Goal: Task Accomplishment & Management: Manage account settings

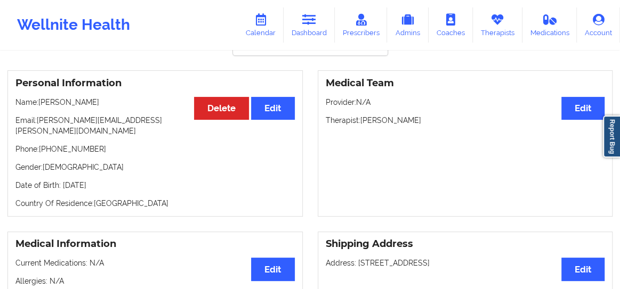
scroll to position [67, 0]
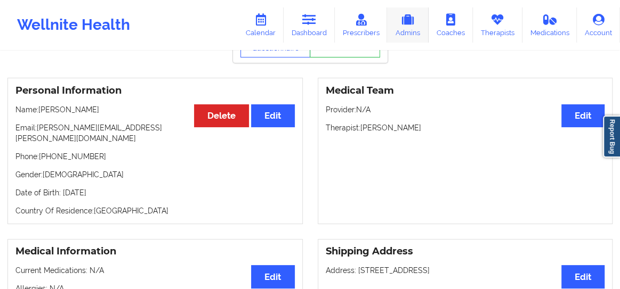
click at [413, 33] on link "Admins" at bounding box center [408, 24] width 42 height 35
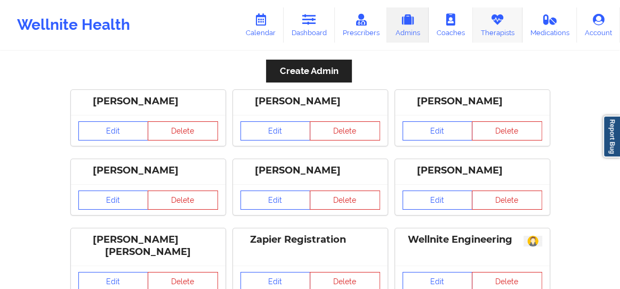
click at [500, 24] on icon at bounding box center [497, 20] width 14 height 12
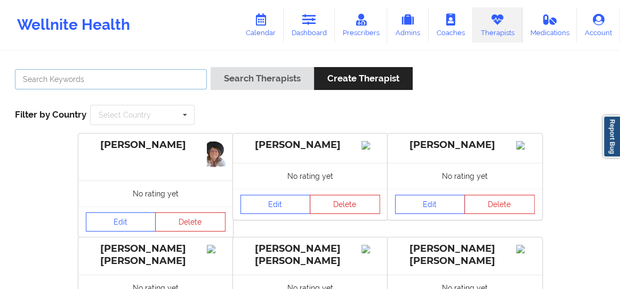
click at [130, 80] on input "text" at bounding box center [111, 79] width 192 height 20
type input "[PERSON_NAME]"
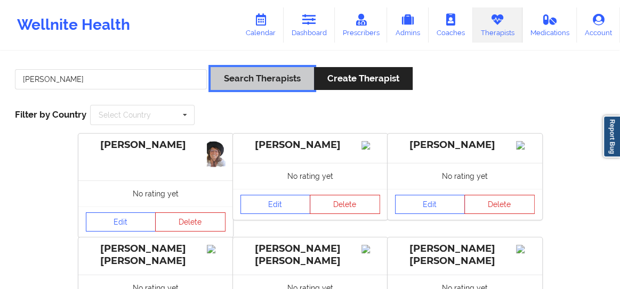
click at [243, 79] on button "Search Therapists" at bounding box center [261, 78] width 103 height 23
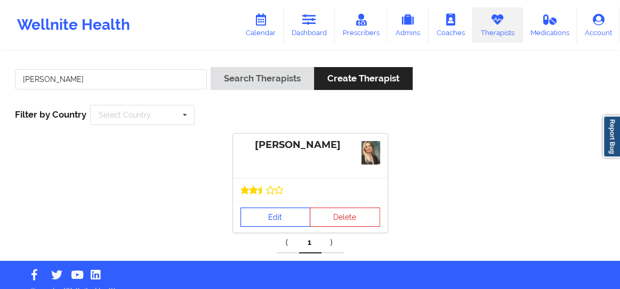
click at [264, 215] on link "Edit" at bounding box center [275, 217] width 70 height 19
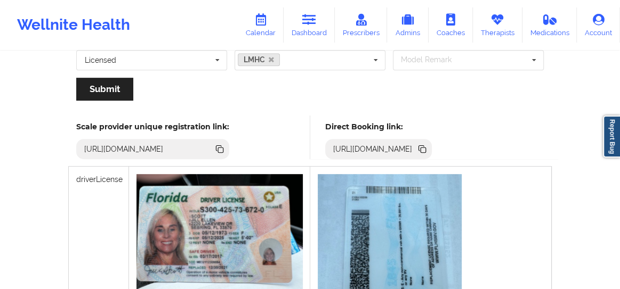
scroll to position [250, 0]
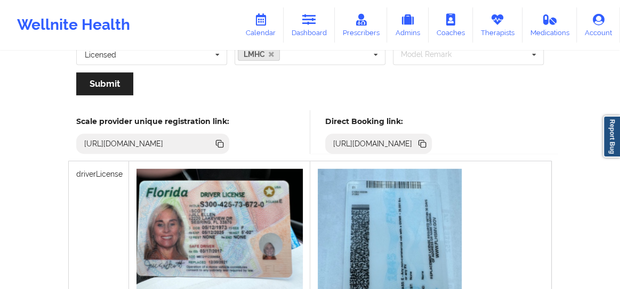
click at [426, 142] on icon at bounding box center [422, 144] width 5 height 5
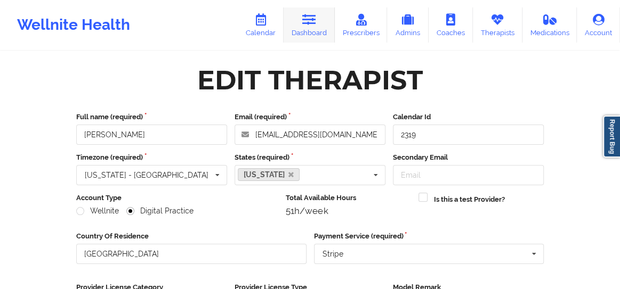
click at [306, 29] on link "Dashboard" at bounding box center [308, 24] width 51 height 35
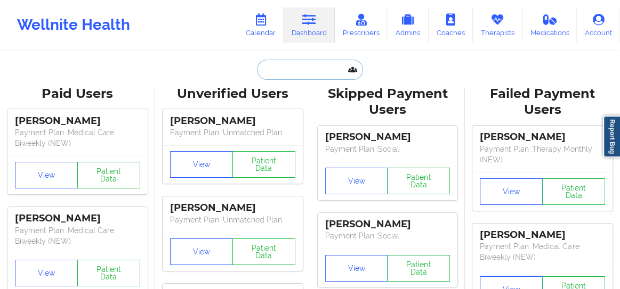
click at [280, 70] on input "text" at bounding box center [310, 70] width 106 height 20
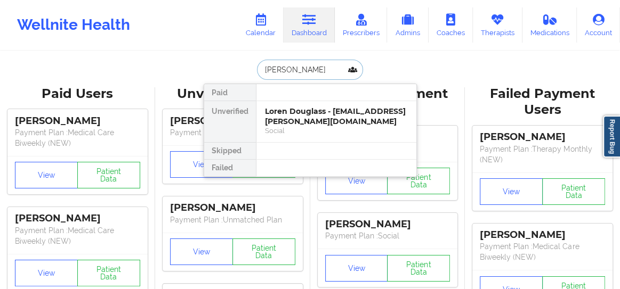
type input "[PERSON_NAME]"
click at [303, 116] on div "Loren Douglass - [EMAIL_ADDRESS][PERSON_NAME][DOMAIN_NAME]" at bounding box center [336, 117] width 143 height 20
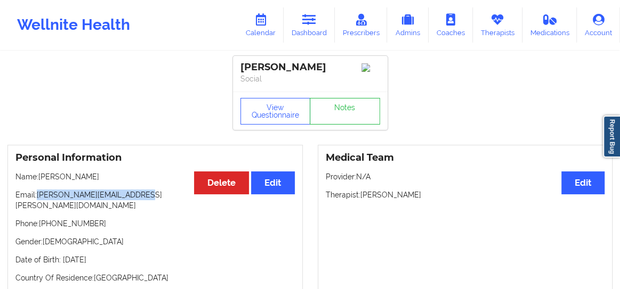
drag, startPoint x: 139, startPoint y: 197, endPoint x: 38, endPoint y: 200, distance: 100.7
click at [38, 200] on p "Email: [PERSON_NAME][EMAIL_ADDRESS][PERSON_NAME][DOMAIN_NAME]" at bounding box center [154, 200] width 279 height 21
copy p "[PERSON_NAME][EMAIL_ADDRESS][PERSON_NAME][DOMAIN_NAME]"
click at [252, 27] on link "Calendar" at bounding box center [261, 24] width 46 height 35
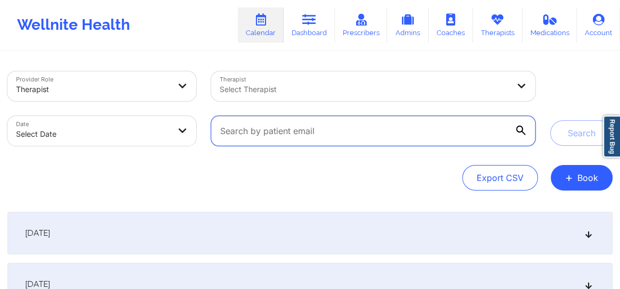
click at [290, 137] on input "text" at bounding box center [373, 131] width 324 height 30
paste input "[PERSON_NAME][EMAIL_ADDRESS][PERSON_NAME][DOMAIN_NAME]"
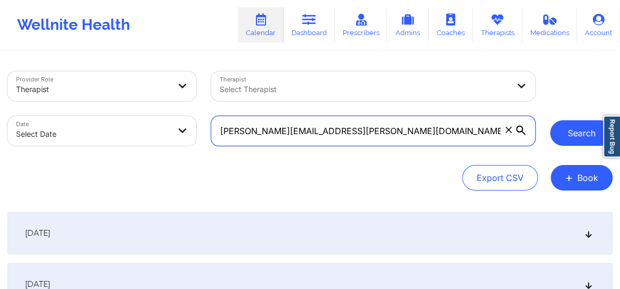
type input "[PERSON_NAME][EMAIL_ADDRESS][PERSON_NAME][DOMAIN_NAME]"
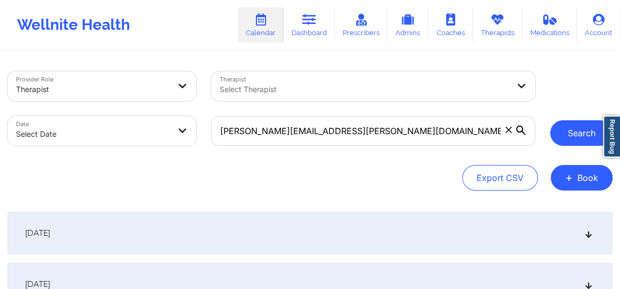
click at [562, 131] on button "Search" at bounding box center [581, 133] width 62 height 26
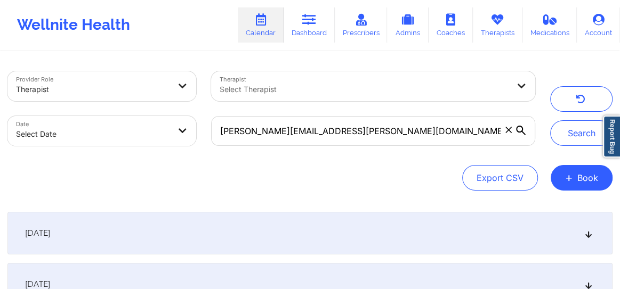
click at [586, 242] on div "[DATE]" at bounding box center [309, 233] width 605 height 43
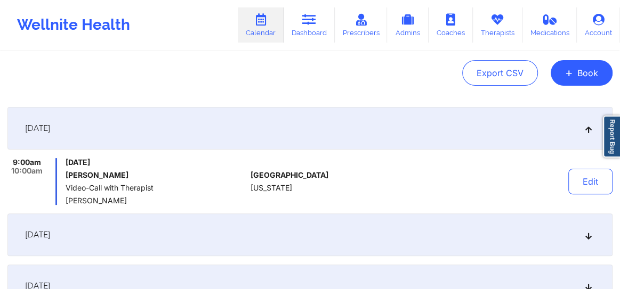
scroll to position [121, 0]
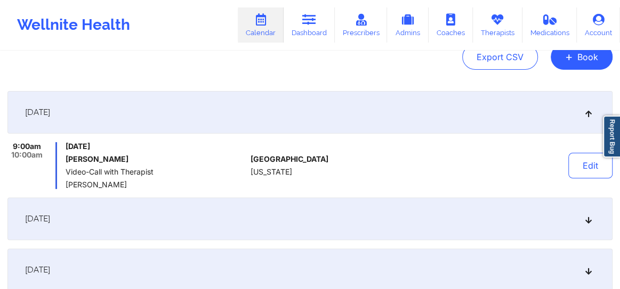
click at [584, 224] on div "[DATE]" at bounding box center [309, 219] width 605 height 43
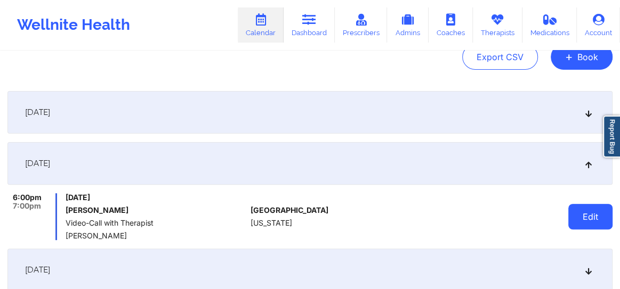
click at [584, 223] on button "Edit" at bounding box center [590, 217] width 44 height 26
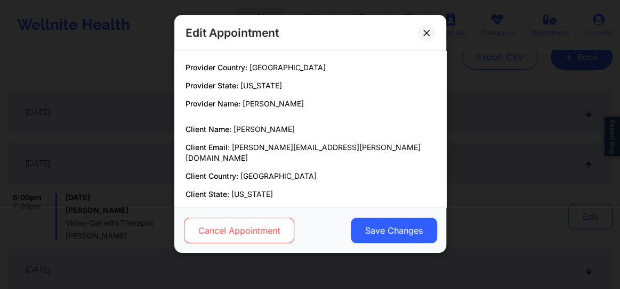
click at [224, 229] on button "Cancel Appointment" at bounding box center [238, 231] width 110 height 26
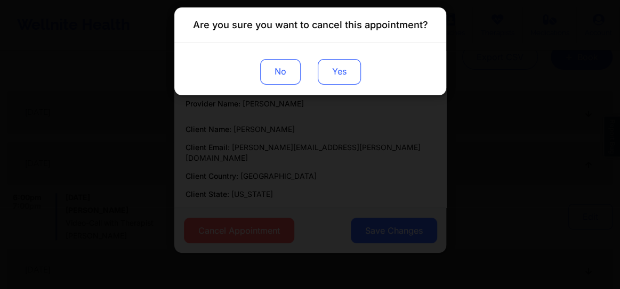
click at [331, 75] on button "Yes" at bounding box center [338, 72] width 43 height 26
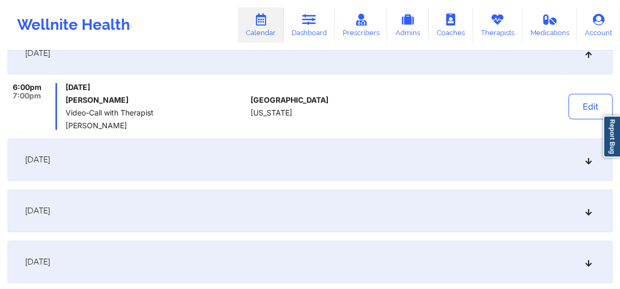
scroll to position [234, 0]
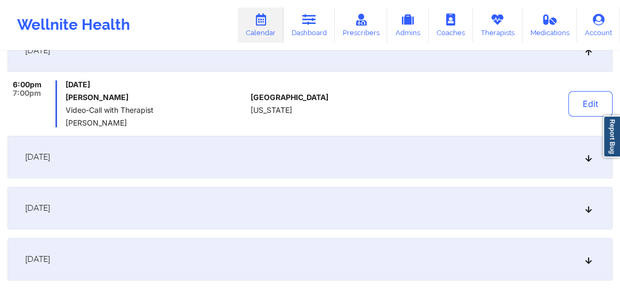
click at [587, 156] on icon at bounding box center [588, 156] width 9 height 7
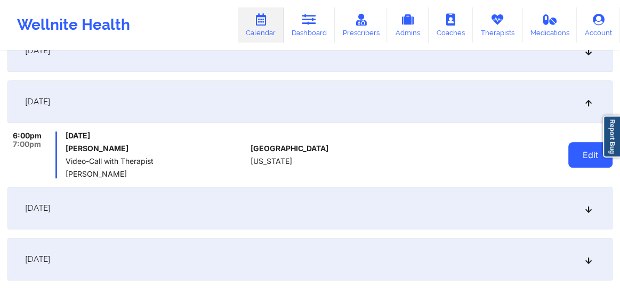
click at [577, 149] on button "Edit" at bounding box center [590, 155] width 44 height 26
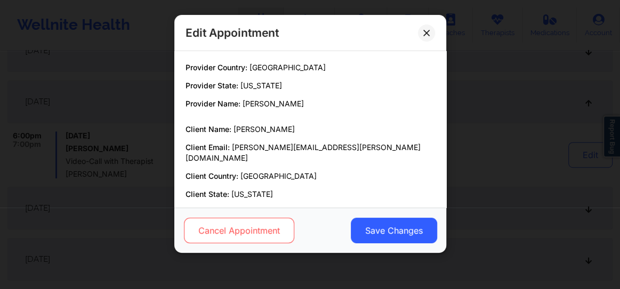
click at [205, 232] on button "Cancel Appointment" at bounding box center [238, 231] width 110 height 26
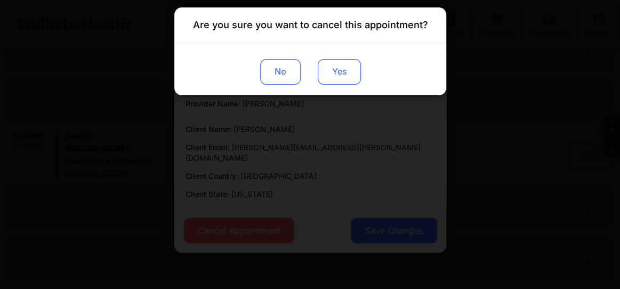
click at [340, 78] on button "Yes" at bounding box center [338, 72] width 43 height 26
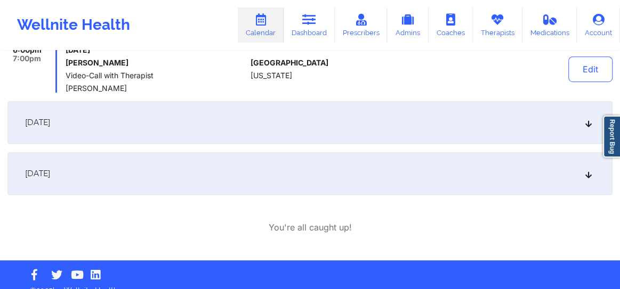
scroll to position [334, 0]
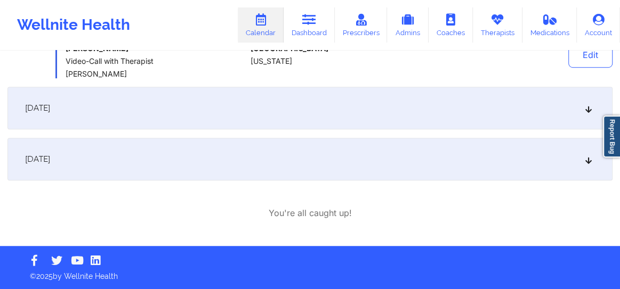
click at [585, 165] on div "[DATE]" at bounding box center [309, 159] width 605 height 43
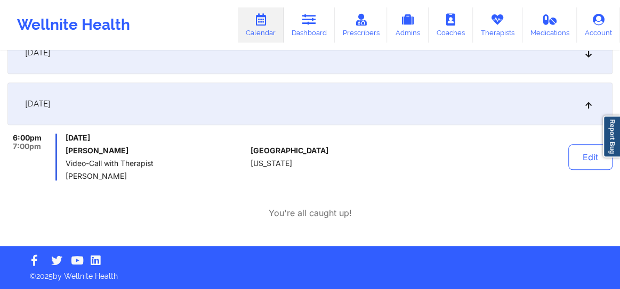
click at [585, 165] on button "Edit" at bounding box center [590, 157] width 44 height 26
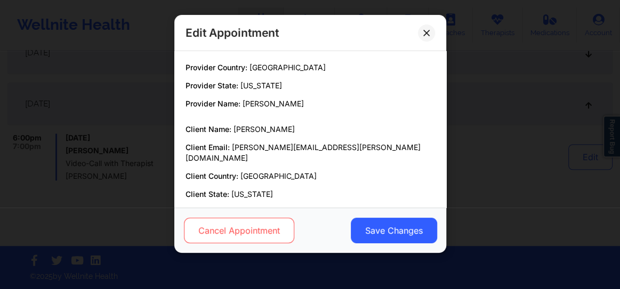
click at [254, 229] on button "Cancel Appointment" at bounding box center [238, 231] width 110 height 26
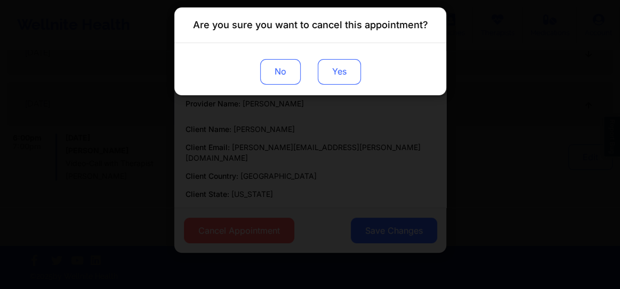
click at [336, 69] on button "Yes" at bounding box center [338, 72] width 43 height 26
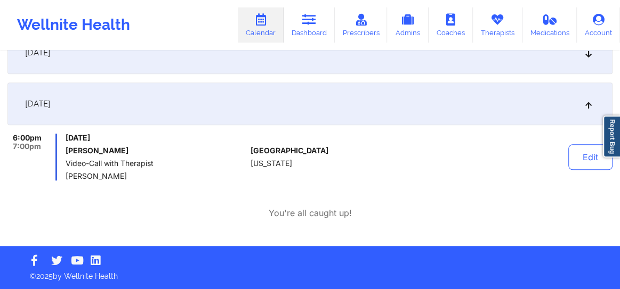
click at [589, 58] on div "[DATE]" at bounding box center [309, 52] width 605 height 43
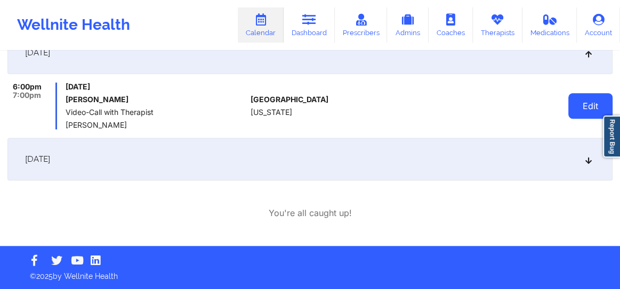
click at [586, 107] on button "Edit" at bounding box center [590, 106] width 44 height 26
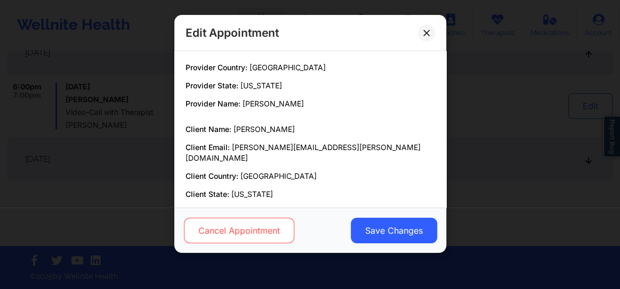
click at [208, 237] on button "Cancel Appointment" at bounding box center [238, 231] width 110 height 26
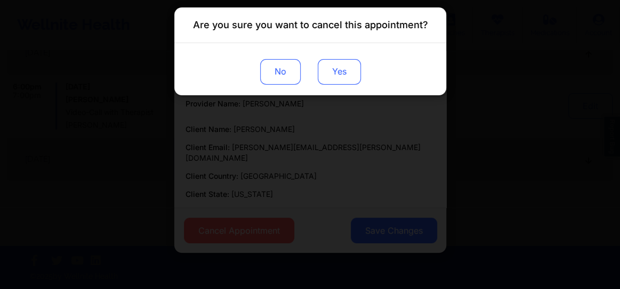
click at [330, 77] on button "Yes" at bounding box center [338, 72] width 43 height 26
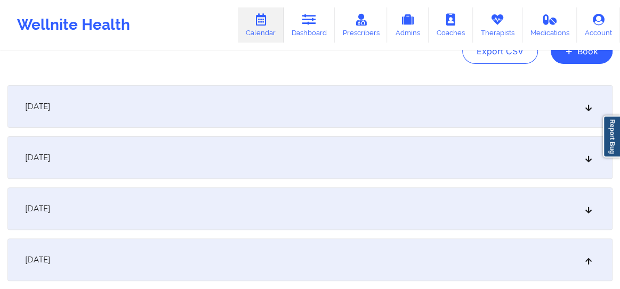
scroll to position [0, 0]
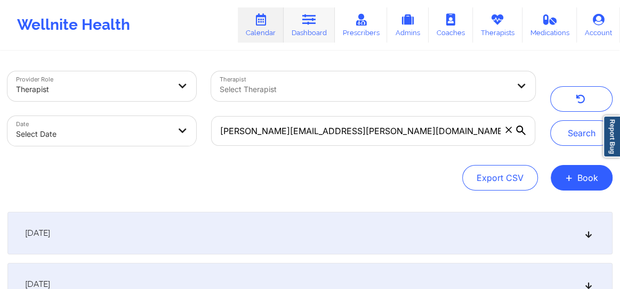
click at [300, 28] on link "Dashboard" at bounding box center [308, 24] width 51 height 35
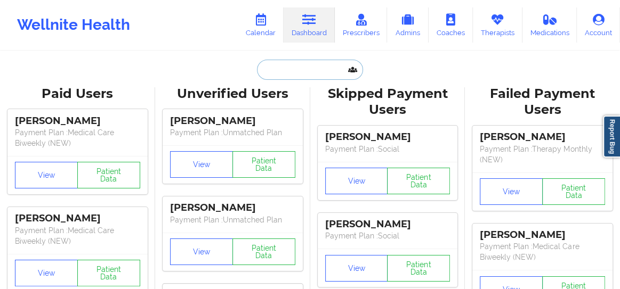
click at [282, 76] on input "text" at bounding box center [310, 70] width 106 height 20
paste input "[PERSON_NAME]"
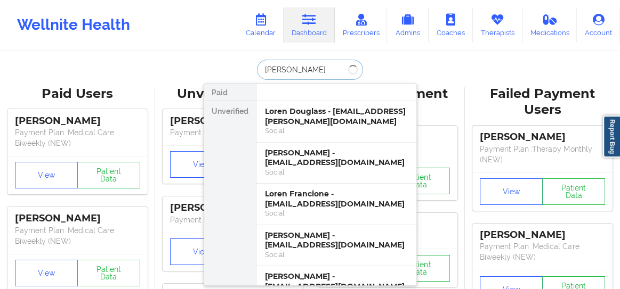
type input "[PERSON_NAME]"
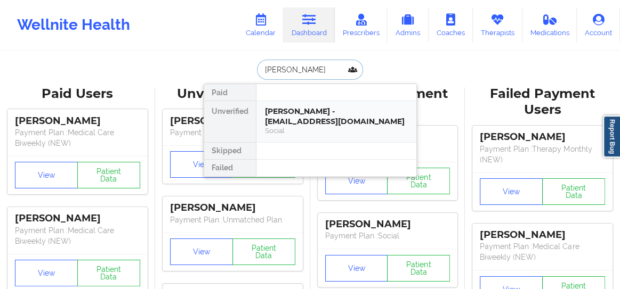
click at [287, 117] on div "[PERSON_NAME] - [EMAIL_ADDRESS][DOMAIN_NAME]" at bounding box center [336, 117] width 143 height 20
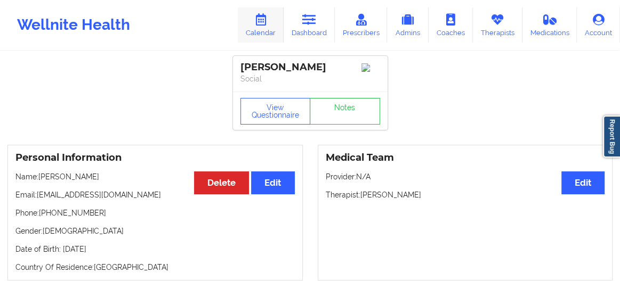
click at [270, 32] on link "Calendar" at bounding box center [261, 24] width 46 height 35
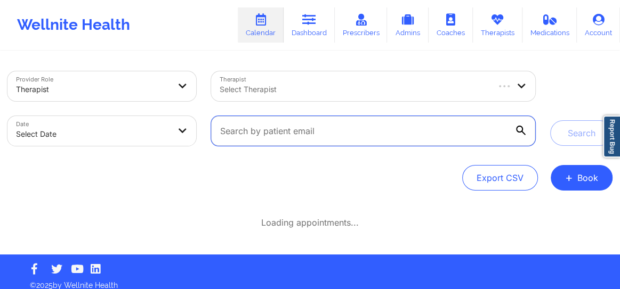
click at [334, 133] on input "text" at bounding box center [373, 131] width 324 height 30
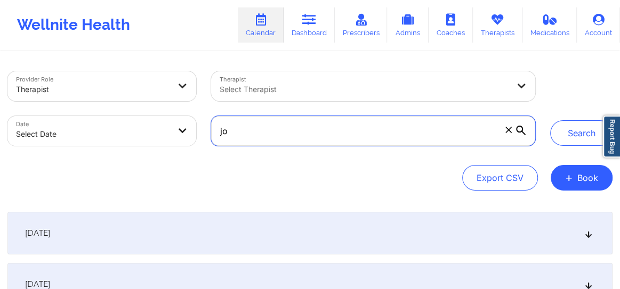
type input "j"
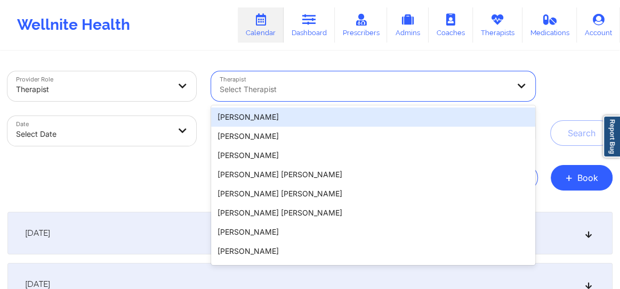
click at [319, 83] on div at bounding box center [364, 89] width 289 height 13
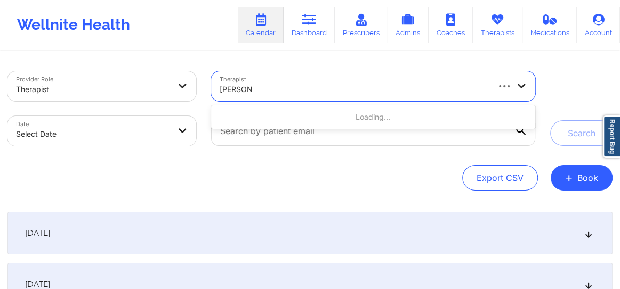
type input "[PERSON_NAME]"
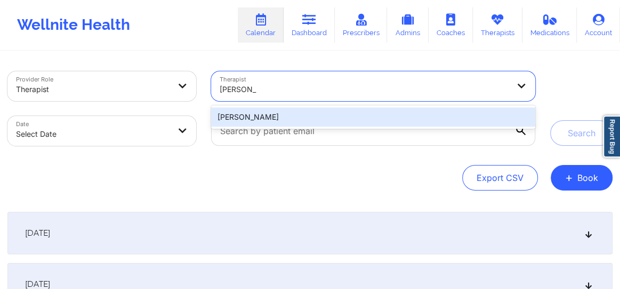
click at [304, 113] on div "[PERSON_NAME]" at bounding box center [373, 117] width 324 height 19
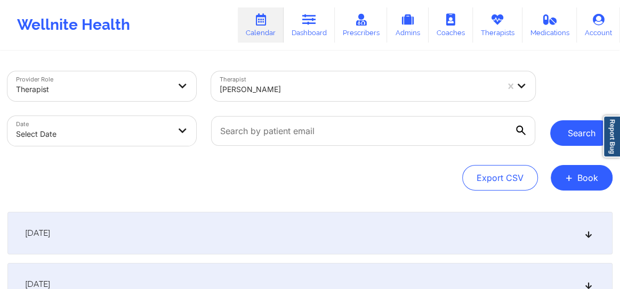
click at [578, 134] on button "Search" at bounding box center [581, 133] width 62 height 26
click at [577, 128] on button "Search" at bounding box center [581, 133] width 62 height 26
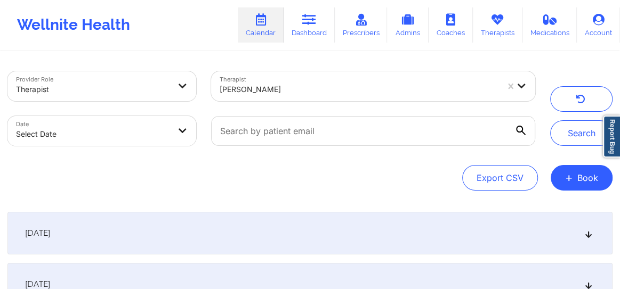
click at [584, 241] on div "[DATE]" at bounding box center [309, 233] width 605 height 43
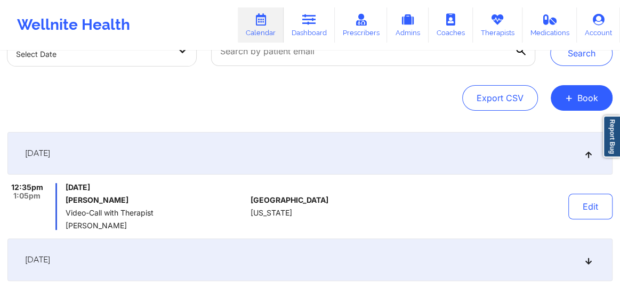
scroll to position [80, 0]
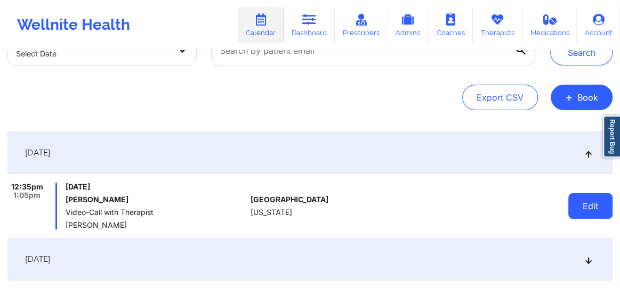
click at [588, 207] on button "Edit" at bounding box center [590, 206] width 44 height 26
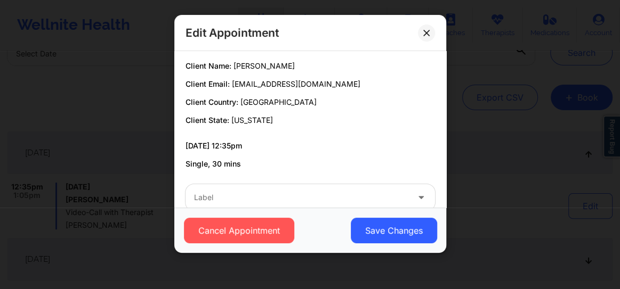
scroll to position [85, 0]
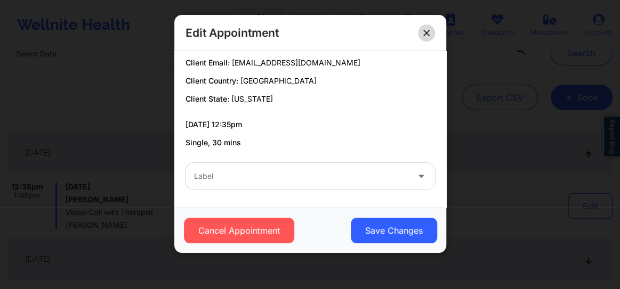
click at [431, 31] on button at bounding box center [426, 33] width 17 height 17
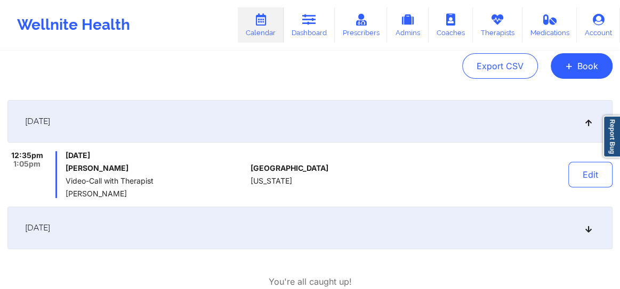
scroll to position [112, 0]
click at [589, 227] on icon at bounding box center [588, 227] width 9 height 7
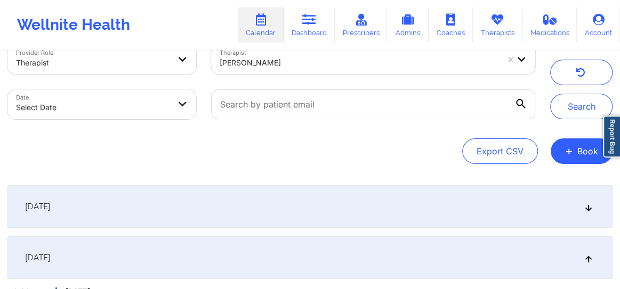
scroll to position [24, 0]
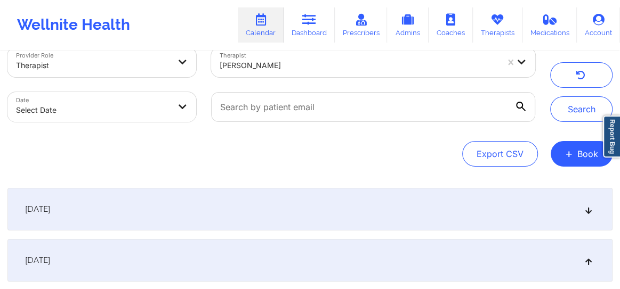
click at [589, 212] on icon at bounding box center [588, 209] width 9 height 7
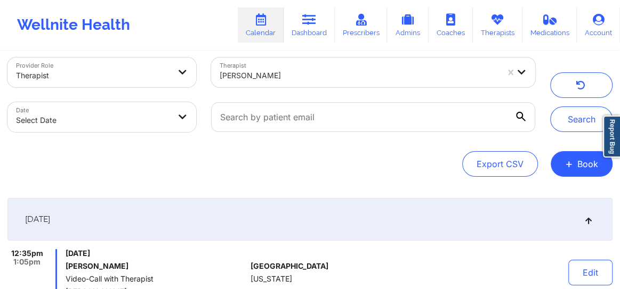
scroll to position [16, 0]
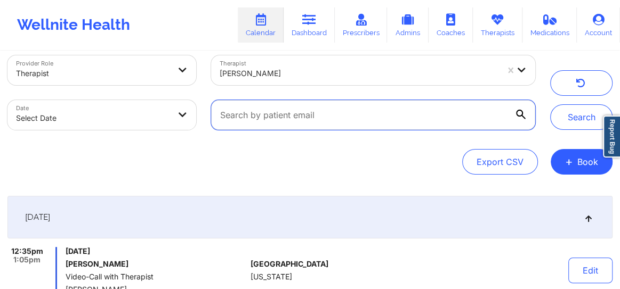
click at [267, 111] on input "text" at bounding box center [373, 115] width 324 height 30
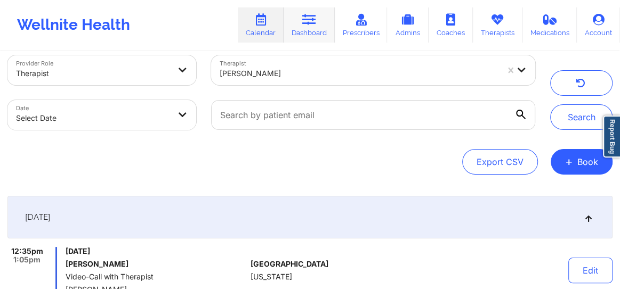
click at [312, 23] on icon at bounding box center [309, 20] width 14 height 12
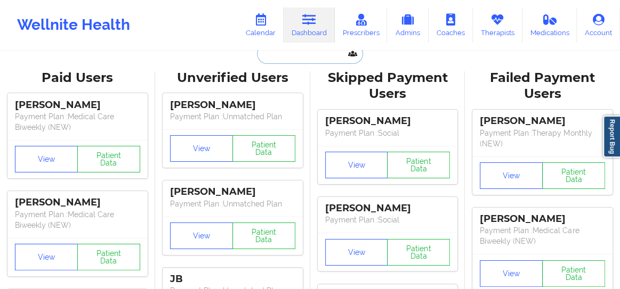
click at [286, 59] on input "text" at bounding box center [310, 54] width 106 height 20
paste input "[EMAIL_ADDRESS][DOMAIN_NAME]"
type input "[EMAIL_ADDRESS][DOMAIN_NAME]"
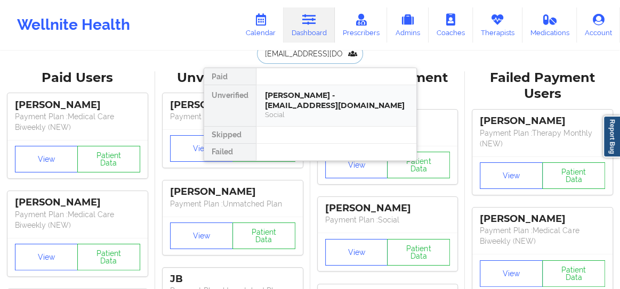
click at [286, 107] on div "[PERSON_NAME] - [EMAIL_ADDRESS][DOMAIN_NAME]" at bounding box center [336, 101] width 143 height 20
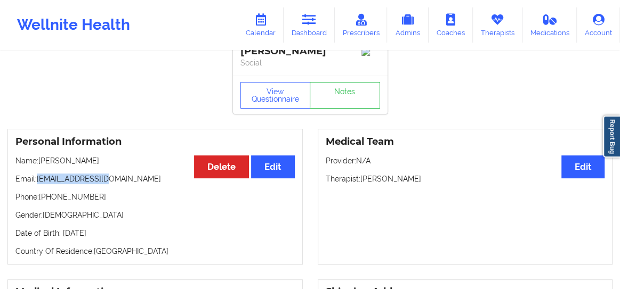
drag, startPoint x: 112, startPoint y: 182, endPoint x: 39, endPoint y: 181, distance: 72.5
click at [39, 181] on p "Email: [EMAIL_ADDRESS][DOMAIN_NAME]" at bounding box center [154, 179] width 279 height 11
copy p "[EMAIL_ADDRESS][DOMAIN_NAME]"
click at [272, 31] on link "Calendar" at bounding box center [261, 24] width 46 height 35
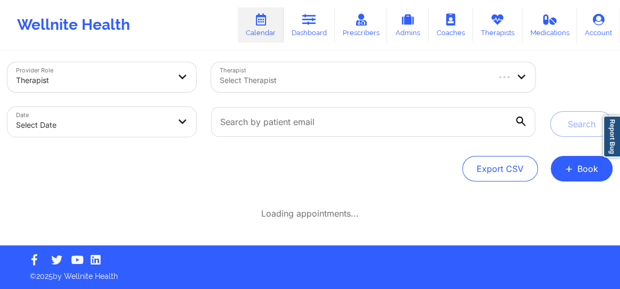
scroll to position [9, 0]
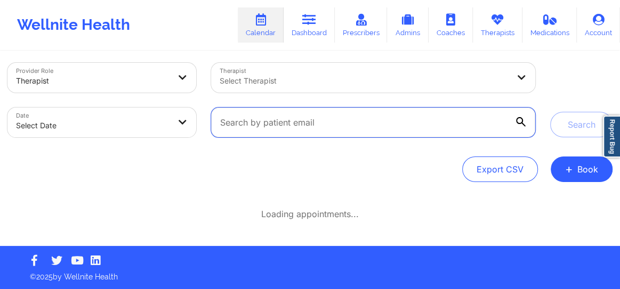
click at [334, 130] on input "text" at bounding box center [373, 123] width 324 height 30
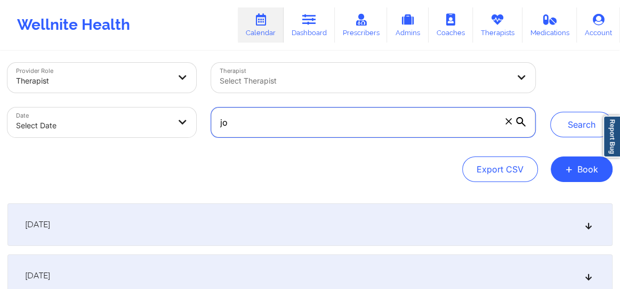
type input "j"
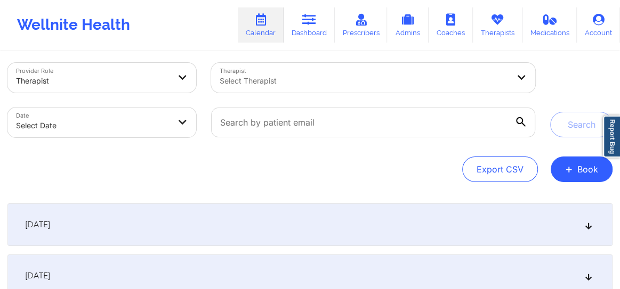
click at [302, 84] on div at bounding box center [364, 81] width 289 height 13
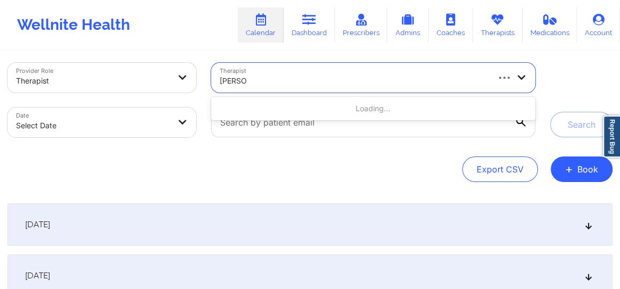
type input "[PERSON_NAME]"
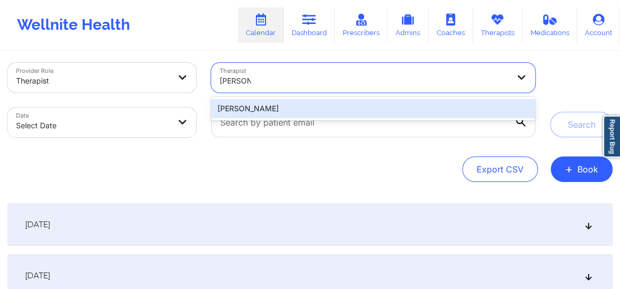
click at [288, 100] on div "[PERSON_NAME]" at bounding box center [373, 108] width 324 height 19
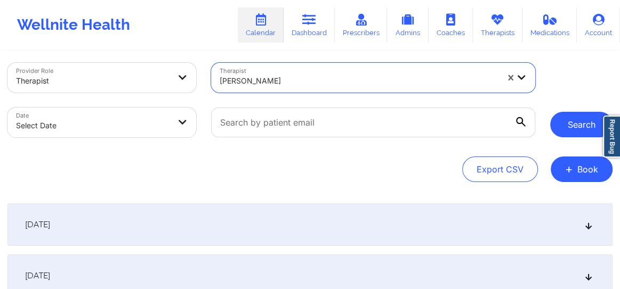
click at [572, 131] on button "Search" at bounding box center [581, 125] width 62 height 26
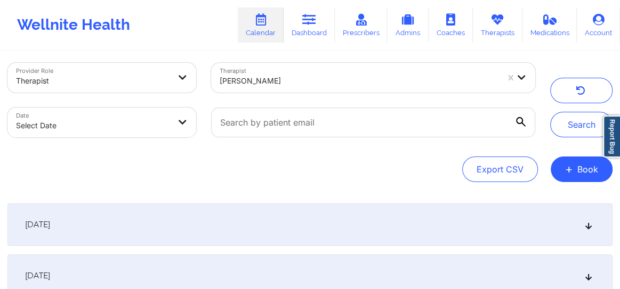
click at [586, 226] on icon at bounding box center [588, 224] width 9 height 7
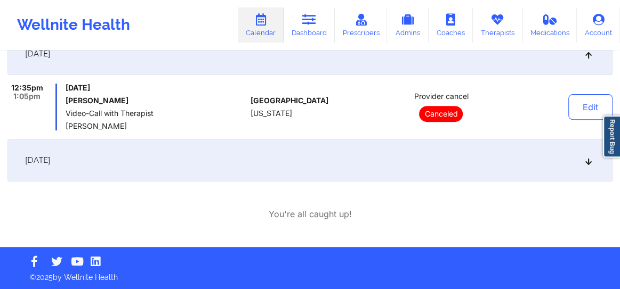
scroll to position [181, 0]
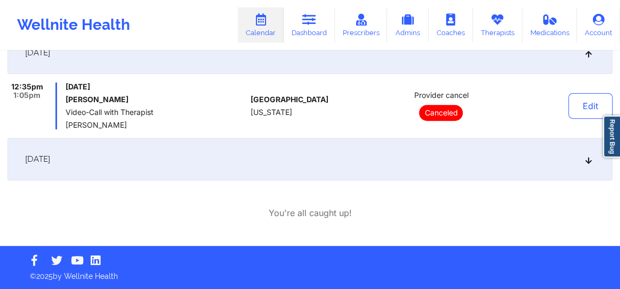
click at [445, 111] on p "Canceled" at bounding box center [441, 113] width 44 height 16
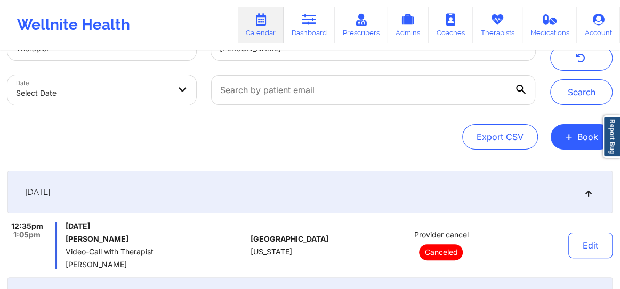
scroll to position [0, 0]
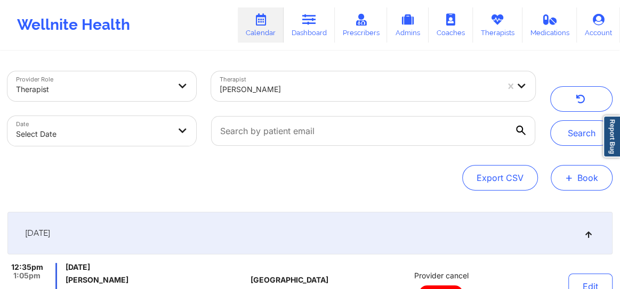
click at [575, 177] on button "+ Book" at bounding box center [581, 178] width 62 height 26
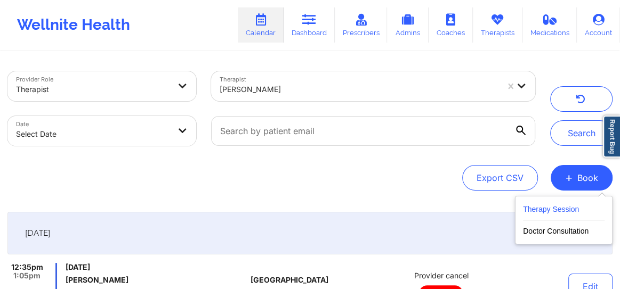
click at [558, 213] on button "Therapy Session" at bounding box center [564, 212] width 82 height 18
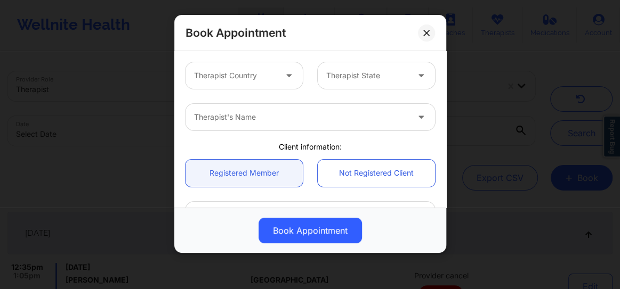
click at [254, 86] on div "Therapist Country" at bounding box center [231, 75] width 92 height 27
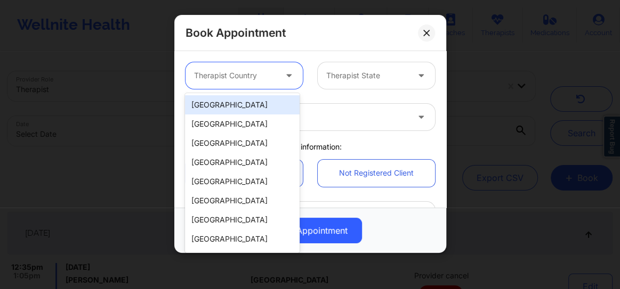
click at [246, 107] on div "[GEOGRAPHIC_DATA]" at bounding box center [242, 104] width 115 height 19
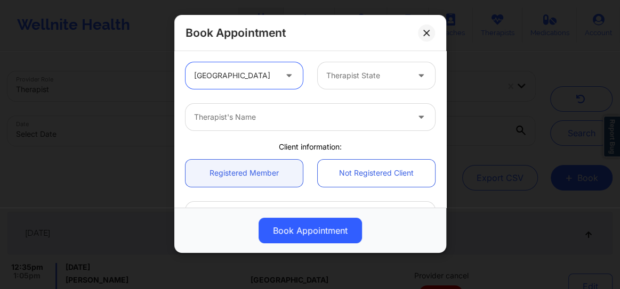
click at [339, 83] on div "Therapist State" at bounding box center [364, 75] width 92 height 27
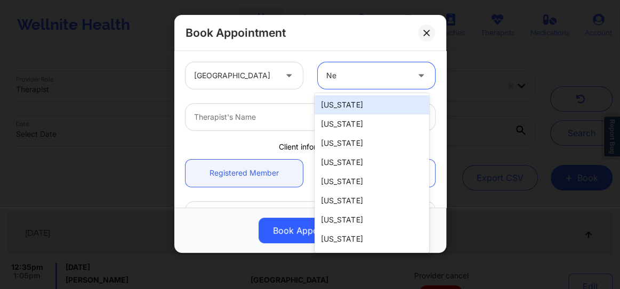
type input "New"
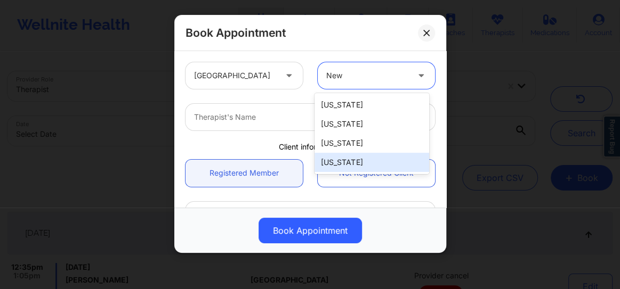
click at [345, 156] on div "[US_STATE]" at bounding box center [371, 162] width 115 height 19
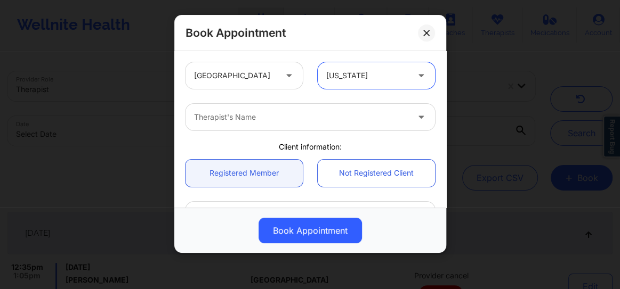
click at [282, 115] on div at bounding box center [301, 117] width 214 height 13
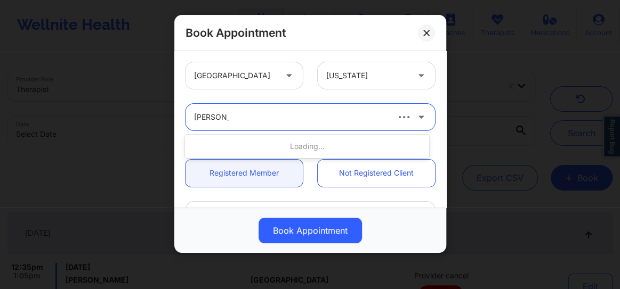
type input "[PERSON_NAME]"
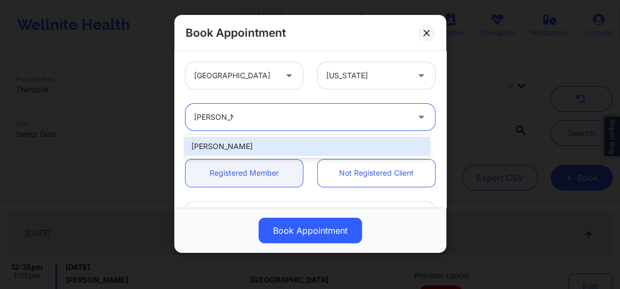
click at [256, 151] on div "[PERSON_NAME]" at bounding box center [307, 146] width 244 height 19
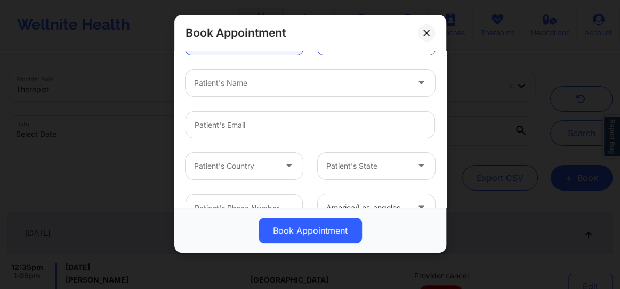
scroll to position [145, 0]
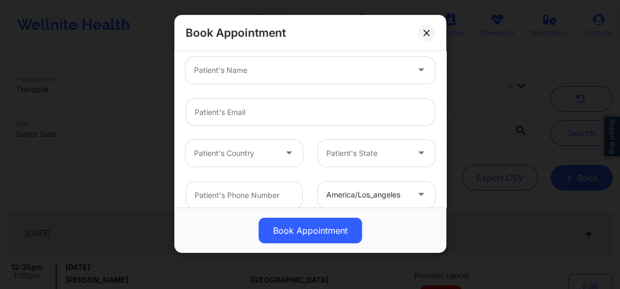
click at [240, 79] on div "Patient's Name" at bounding box center [297, 70] width 224 height 27
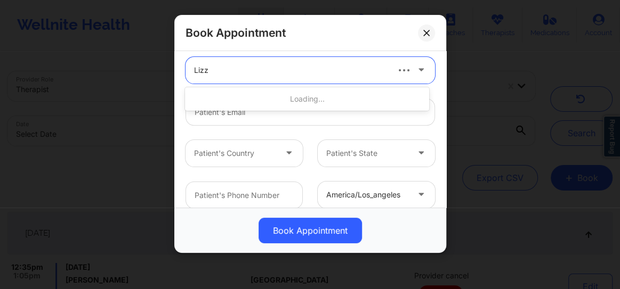
type input "[PERSON_NAME]"
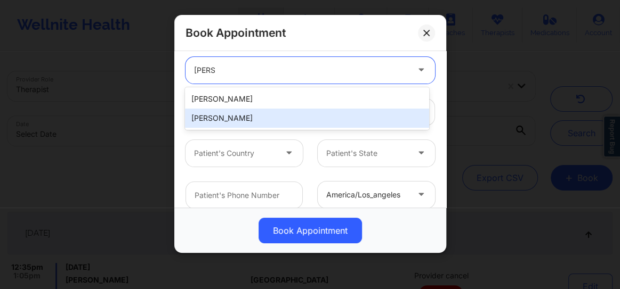
click at [226, 115] on div "[PERSON_NAME]" at bounding box center [307, 118] width 244 height 19
type input "[EMAIL_ADDRESS][DOMAIN_NAME]"
type input "[PHONE_NUMBER]"
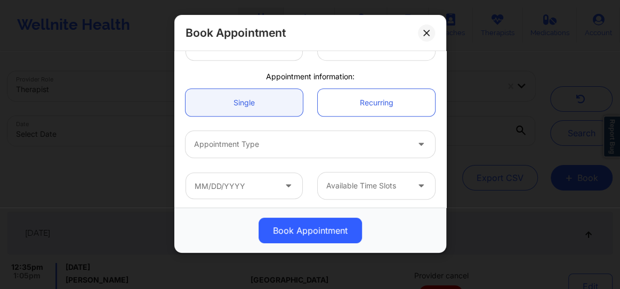
scroll to position [295, 0]
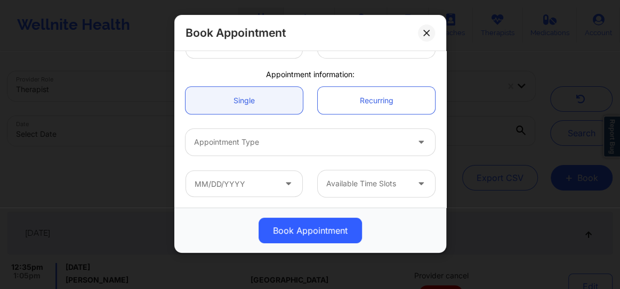
click at [224, 143] on div at bounding box center [301, 142] width 214 height 13
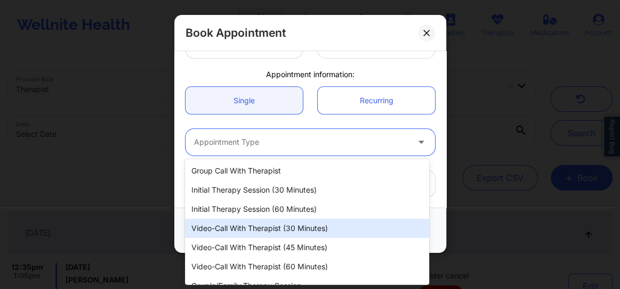
click at [270, 222] on div "Video-Call with Therapist (30 minutes)" at bounding box center [307, 228] width 244 height 19
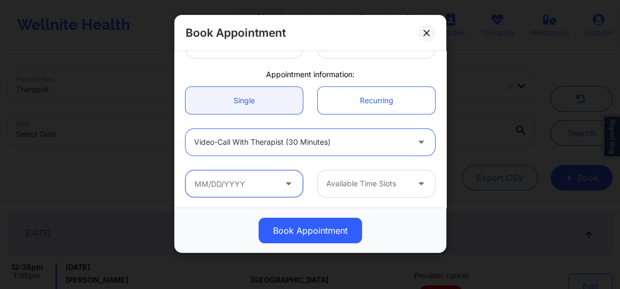
click at [266, 183] on input "text" at bounding box center [243, 184] width 117 height 27
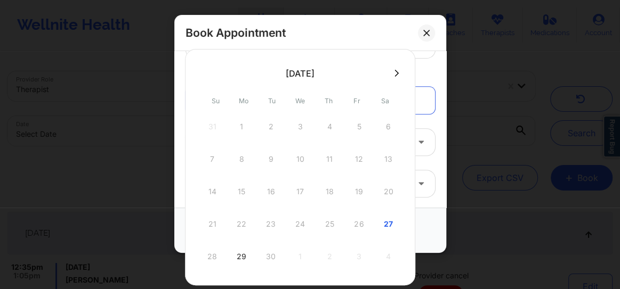
click at [395, 73] on icon at bounding box center [397, 73] width 4 height 7
click at [385, 122] on div "4" at bounding box center [388, 127] width 27 height 30
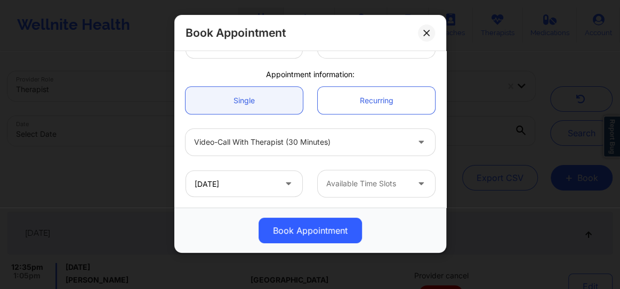
click at [369, 185] on div at bounding box center [367, 183] width 82 height 13
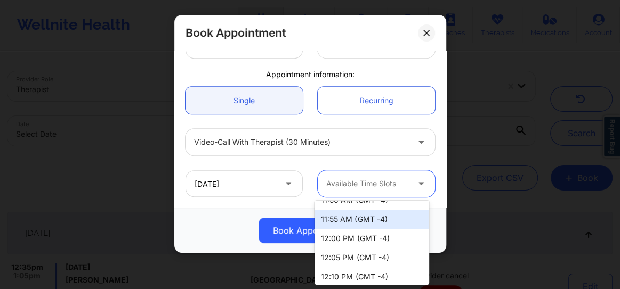
scroll to position [436, 0]
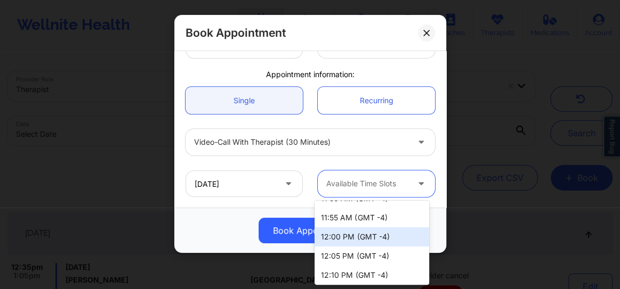
click at [339, 233] on div "12:00 PM (GMT -4)" at bounding box center [371, 237] width 115 height 19
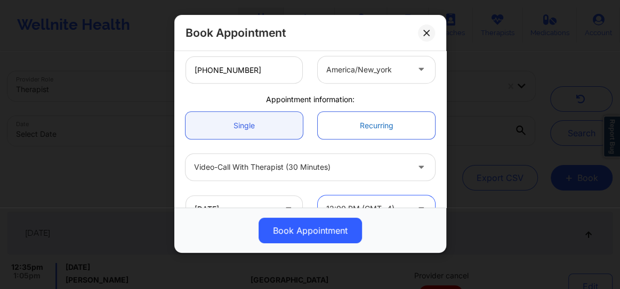
scroll to position [271, 0]
click at [239, 199] on input "[DATE]" at bounding box center [243, 207] width 117 height 27
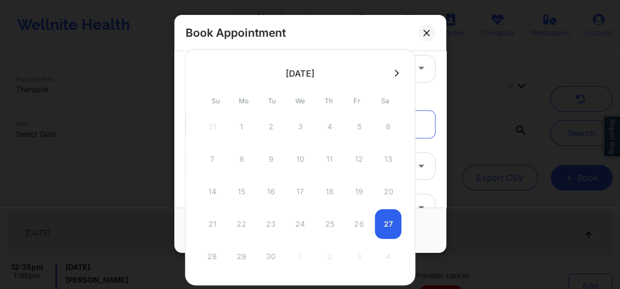
click at [389, 225] on div "21 22 23 24 25 26 27" at bounding box center [300, 224] width 202 height 30
click at [391, 70] on button at bounding box center [396, 73] width 11 height 9
click at [205, 74] on icon at bounding box center [203, 73] width 4 height 8
click at [382, 224] on div "27" at bounding box center [388, 224] width 27 height 30
type input "[DATE]"
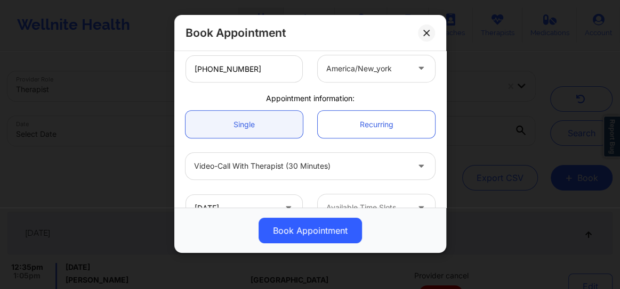
scroll to position [295, 0]
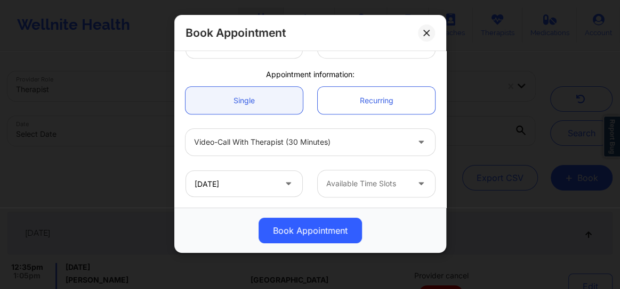
click at [344, 183] on div at bounding box center [367, 183] width 82 height 13
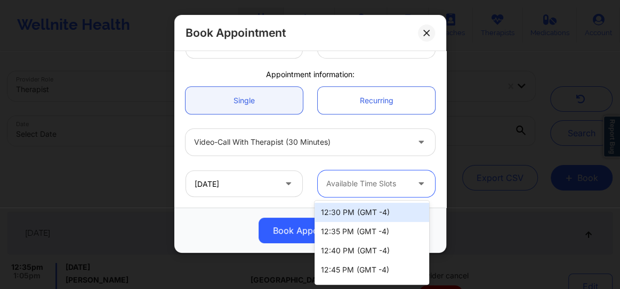
click at [355, 213] on div "12:30 PM (GMT -4)" at bounding box center [371, 212] width 115 height 19
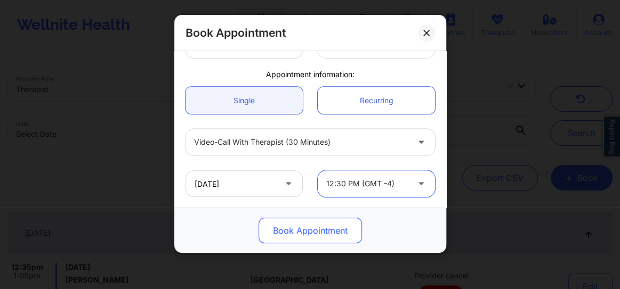
click at [327, 227] on button "Book Appointment" at bounding box center [309, 231] width 103 height 26
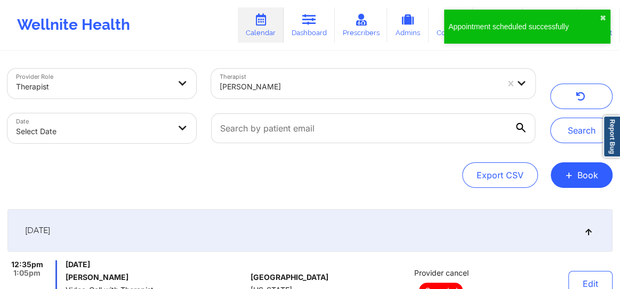
scroll to position [0, 0]
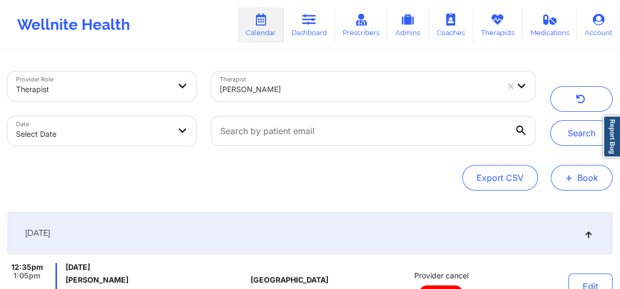
click at [570, 176] on span "+" at bounding box center [569, 178] width 8 height 6
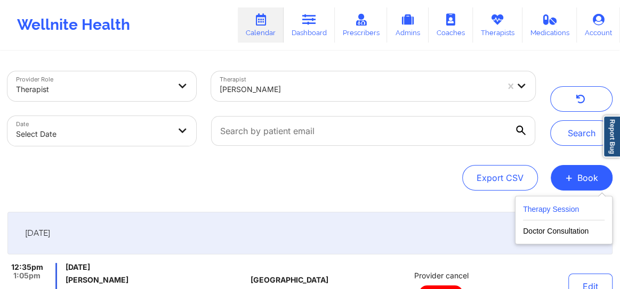
click at [545, 212] on button "Therapy Session" at bounding box center [564, 212] width 82 height 18
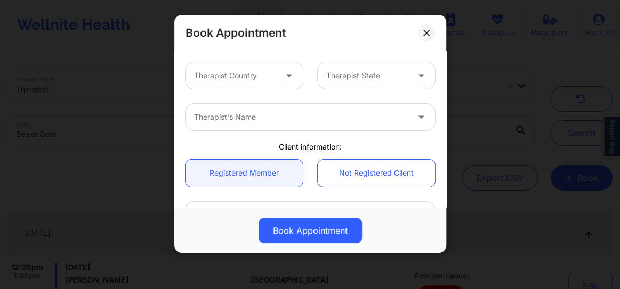
click at [240, 79] on div at bounding box center [235, 75] width 82 height 13
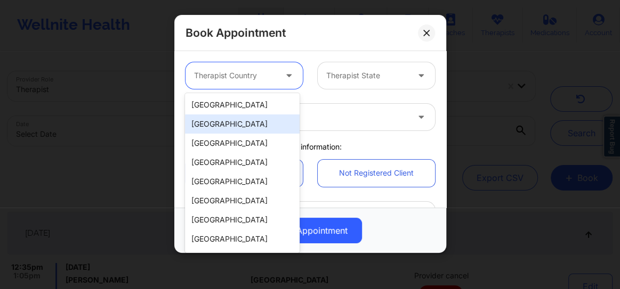
click at [240, 108] on div "[GEOGRAPHIC_DATA]" at bounding box center [242, 104] width 115 height 19
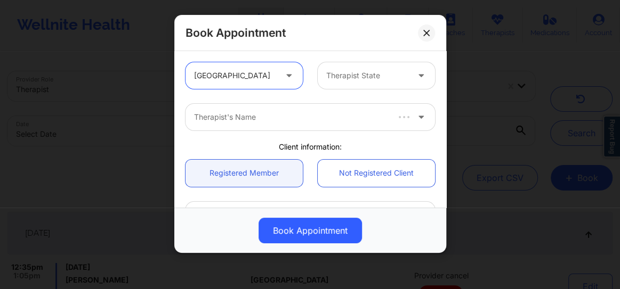
click at [346, 72] on div at bounding box center [367, 75] width 82 height 13
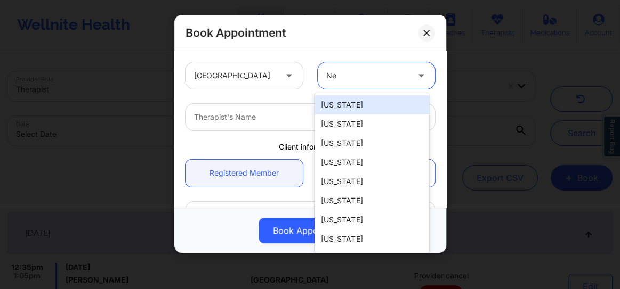
type input "New"
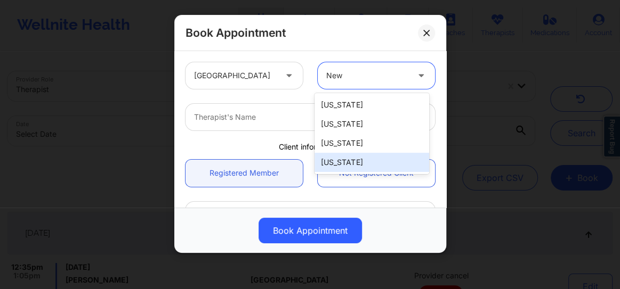
click at [337, 165] on div "[US_STATE]" at bounding box center [371, 162] width 115 height 19
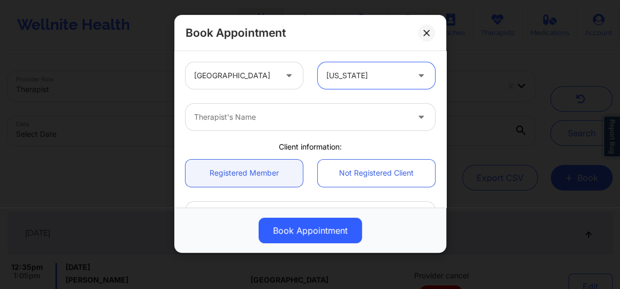
click at [257, 122] on div at bounding box center [301, 117] width 214 height 13
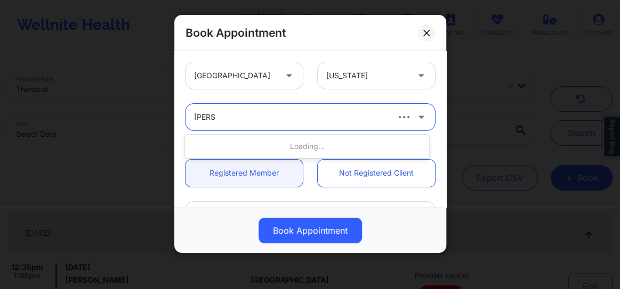
type input "[PERSON_NAME]"
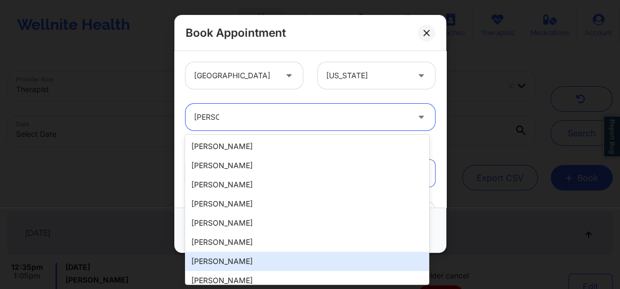
click at [239, 261] on div "[PERSON_NAME]" at bounding box center [307, 261] width 244 height 19
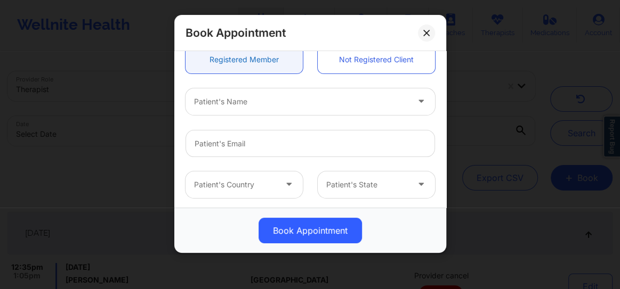
scroll to position [121, 0]
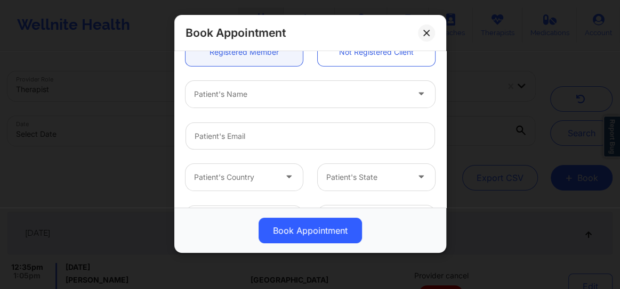
click at [217, 101] on div "Patient's Name" at bounding box center [297, 94] width 224 height 27
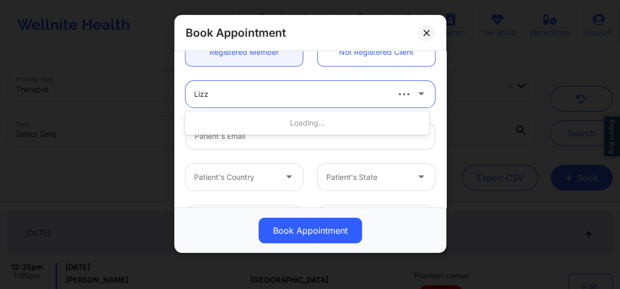
type input "[PERSON_NAME]"
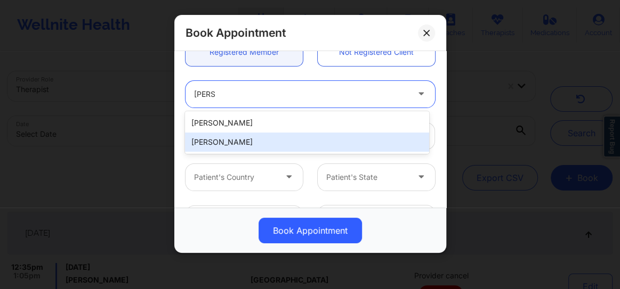
click at [212, 142] on div "[PERSON_NAME]" at bounding box center [307, 142] width 244 height 19
type input "[EMAIL_ADDRESS][DOMAIN_NAME]"
type input "[PHONE_NUMBER]"
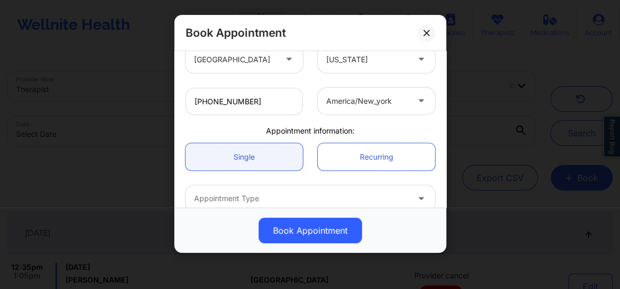
scroll to position [258, 0]
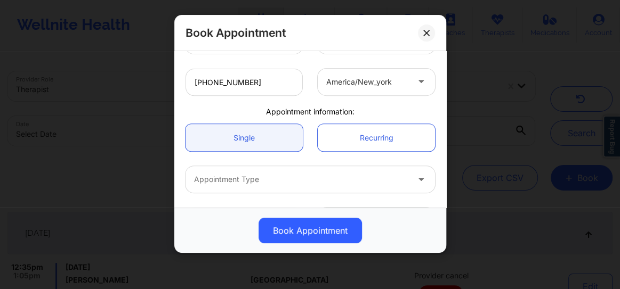
click at [227, 187] on div "Appointment Type" at bounding box center [297, 179] width 224 height 27
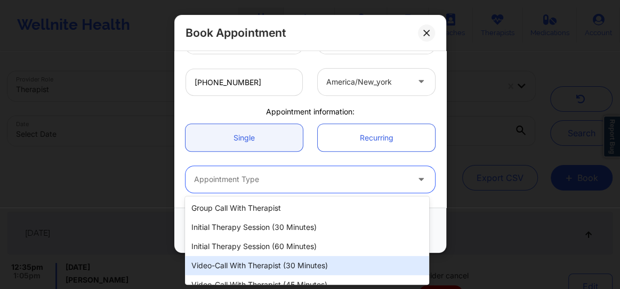
click at [262, 266] on div "Video-Call with Therapist (30 minutes)" at bounding box center [307, 265] width 244 height 19
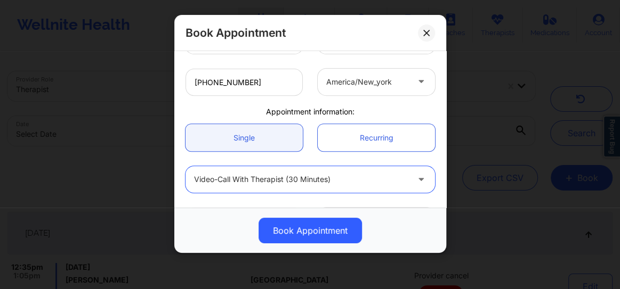
scroll to position [295, 0]
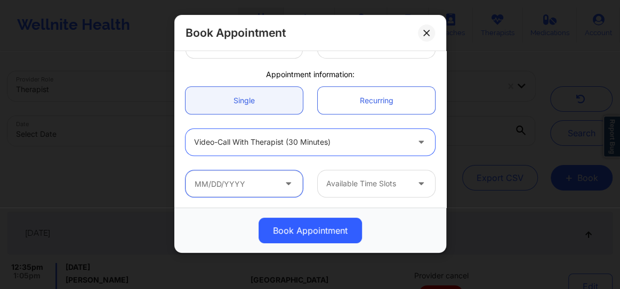
click at [235, 185] on input "text" at bounding box center [243, 184] width 117 height 27
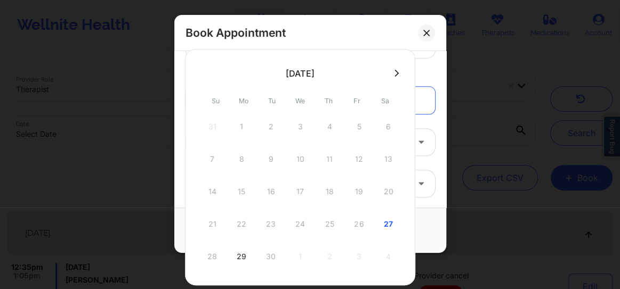
click at [396, 71] on button at bounding box center [396, 73] width 11 height 9
click at [386, 127] on div "4" at bounding box center [388, 127] width 27 height 30
type input "[DATE]"
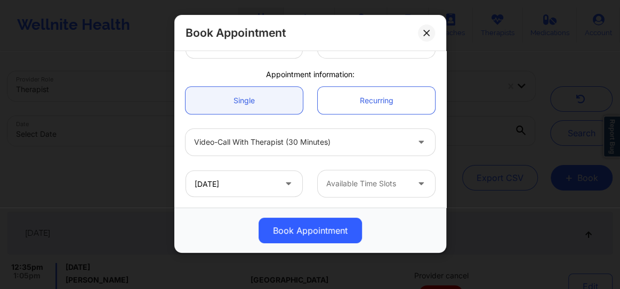
click at [353, 190] on div "Available Time Slots" at bounding box center [364, 184] width 92 height 27
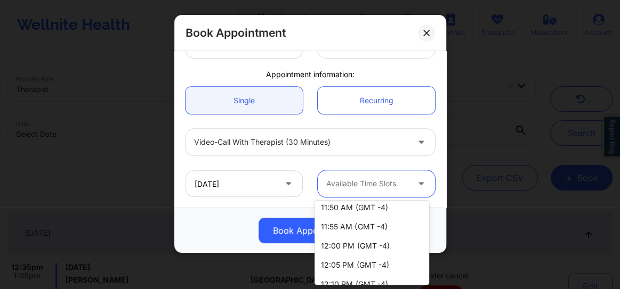
scroll to position [427, 0]
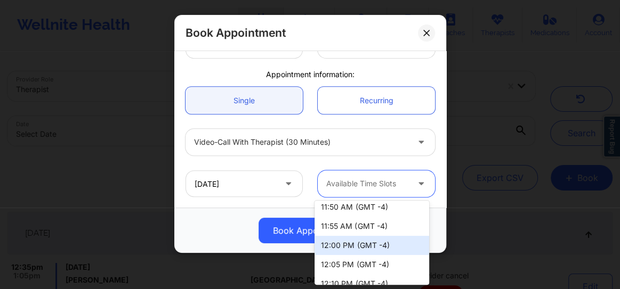
click at [335, 246] on div "12:00 PM (GMT -4)" at bounding box center [371, 245] width 115 height 19
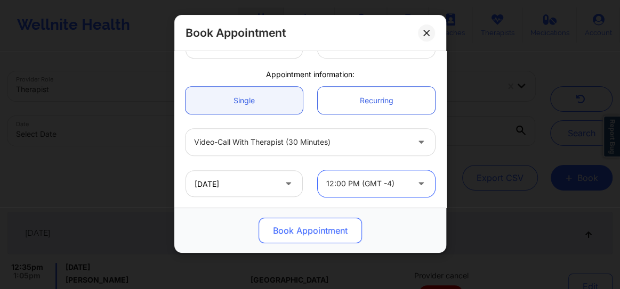
click at [297, 232] on button "Book Appointment" at bounding box center [309, 231] width 103 height 26
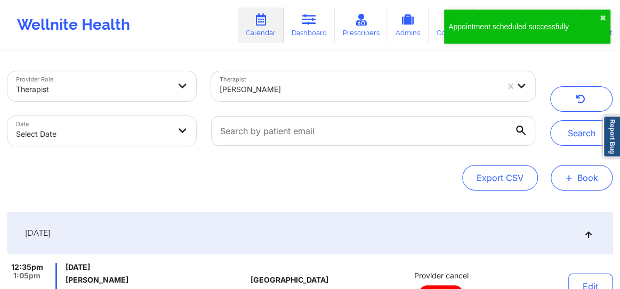
click at [587, 181] on button "+ Book" at bounding box center [581, 178] width 62 height 26
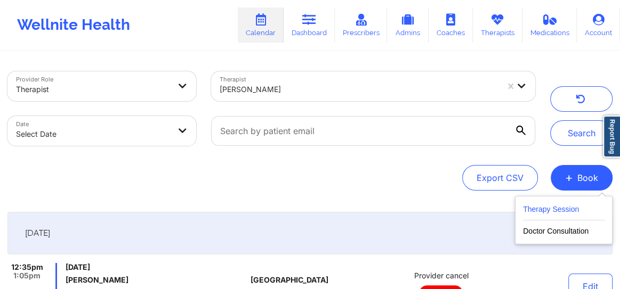
click at [560, 209] on button "Therapy Session" at bounding box center [564, 212] width 82 height 18
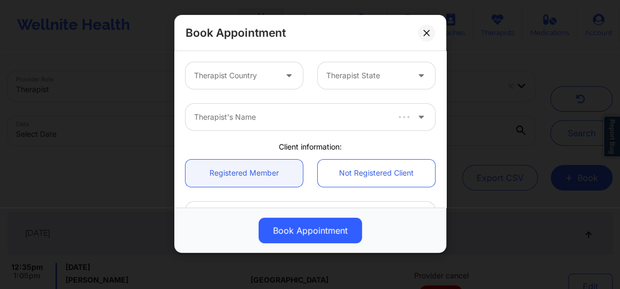
click at [261, 71] on div at bounding box center [235, 75] width 82 height 13
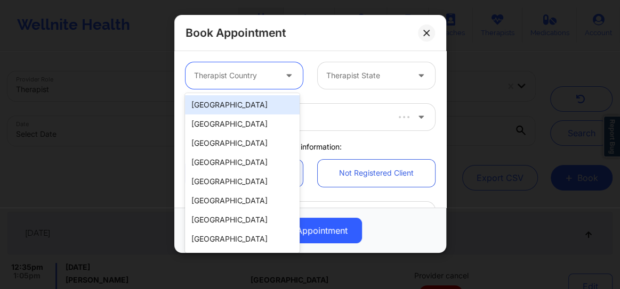
click at [254, 101] on div "[GEOGRAPHIC_DATA]" at bounding box center [242, 104] width 115 height 19
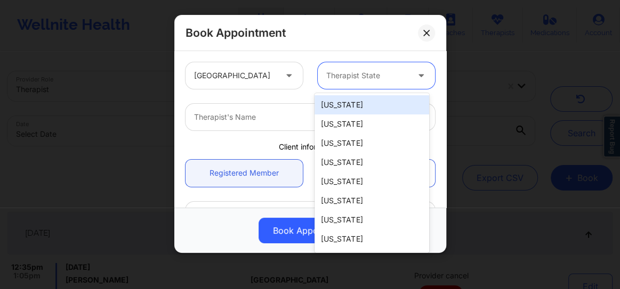
click at [334, 87] on div "Therapist State" at bounding box center [364, 75] width 92 height 27
type input "New"
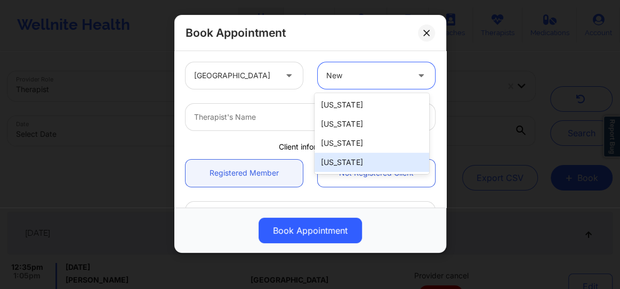
click at [340, 161] on div "[US_STATE]" at bounding box center [371, 162] width 115 height 19
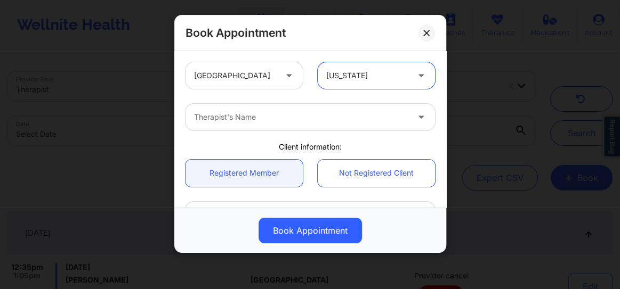
click at [247, 123] on div at bounding box center [301, 117] width 214 height 13
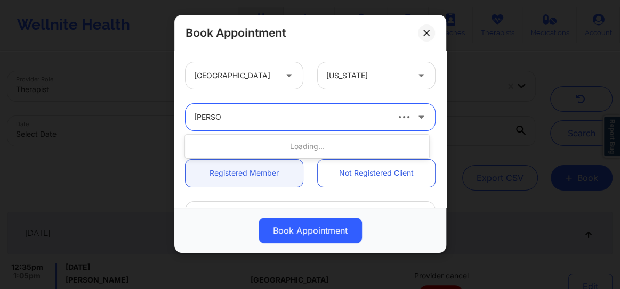
type input "[PERSON_NAME]"
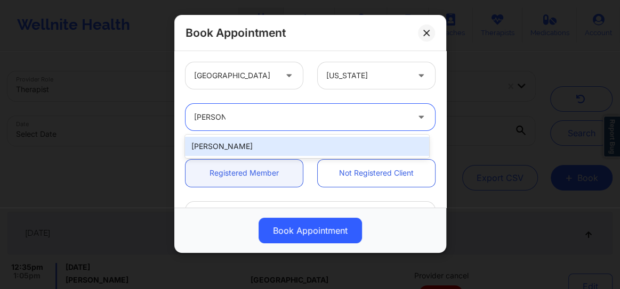
click at [267, 147] on div "[PERSON_NAME]" at bounding box center [307, 146] width 244 height 19
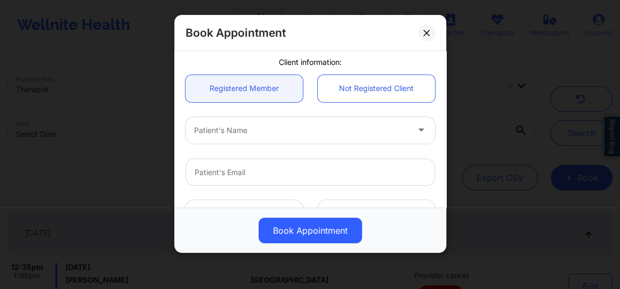
scroll to position [88, 0]
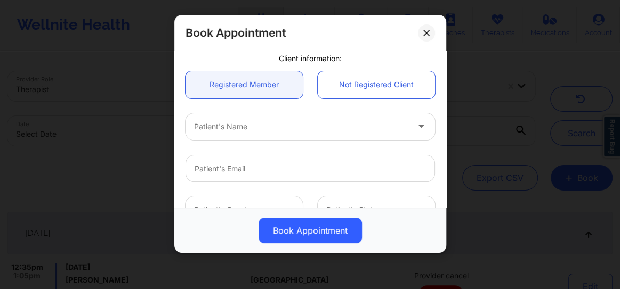
click at [234, 131] on div at bounding box center [301, 126] width 214 height 13
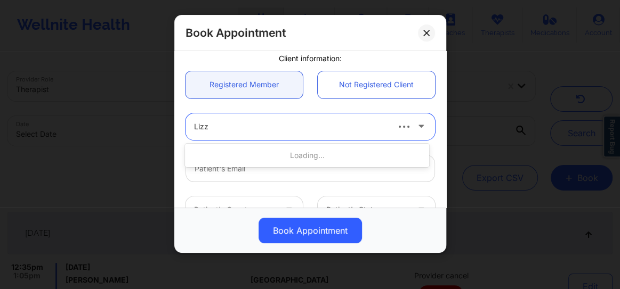
type input "[PERSON_NAME]"
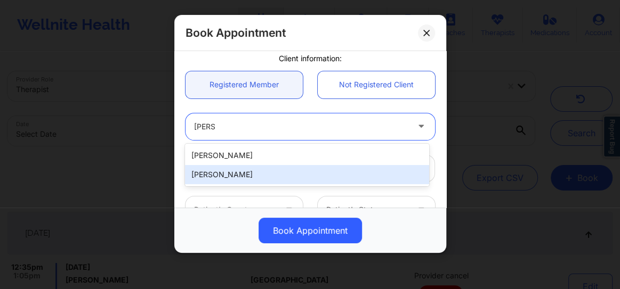
click at [218, 177] on div "[PERSON_NAME]" at bounding box center [307, 174] width 244 height 19
type input "[EMAIL_ADDRESS][DOMAIN_NAME]"
type input "[PHONE_NUMBER]"
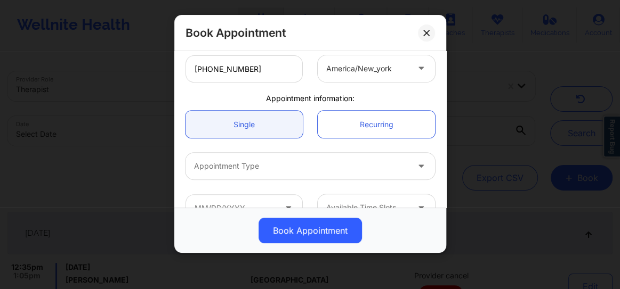
scroll to position [295, 0]
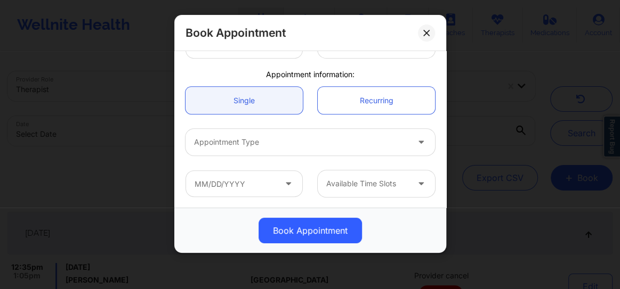
click at [224, 142] on div at bounding box center [301, 142] width 214 height 13
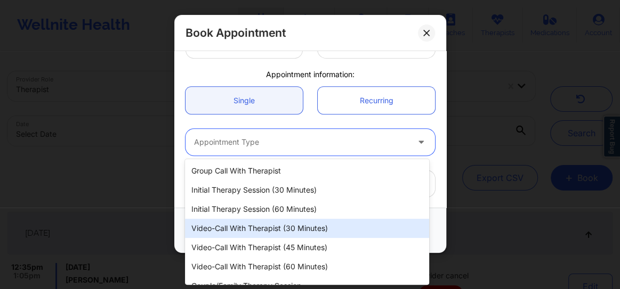
click at [254, 234] on div "Video-Call with Therapist (30 minutes)" at bounding box center [307, 228] width 244 height 19
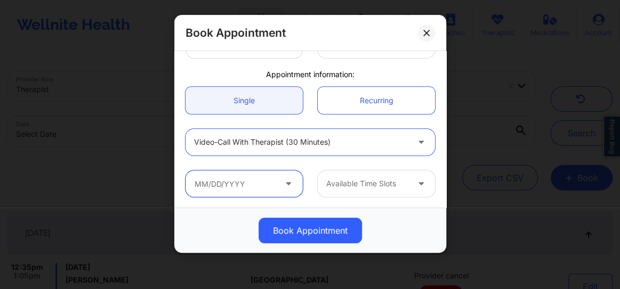
click at [229, 181] on input "text" at bounding box center [243, 184] width 117 height 27
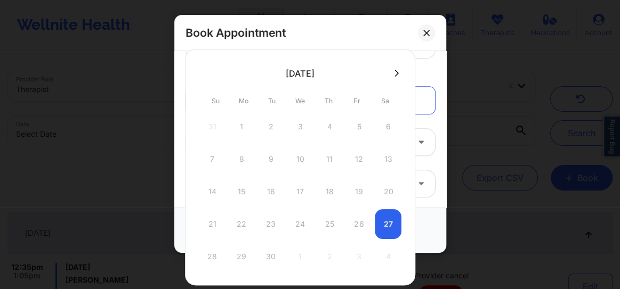
click at [396, 73] on button at bounding box center [396, 73] width 11 height 9
click at [388, 152] on div "11" at bounding box center [388, 159] width 27 height 30
type input "[DATE]"
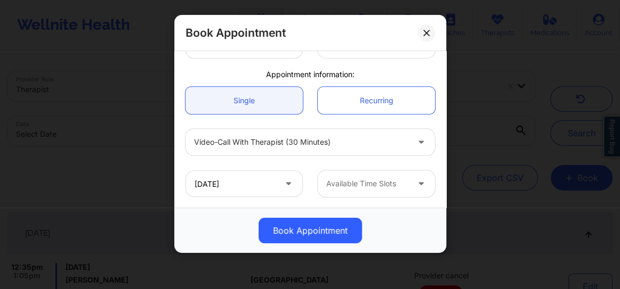
click at [382, 182] on div at bounding box center [367, 183] width 82 height 13
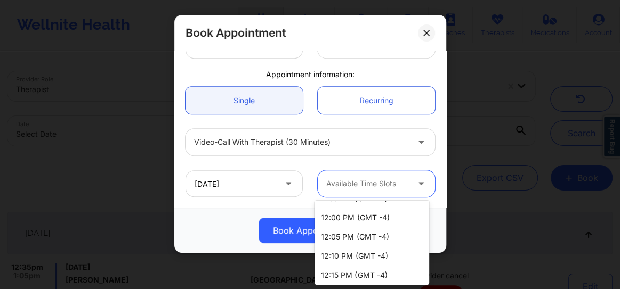
scroll to position [468, 0]
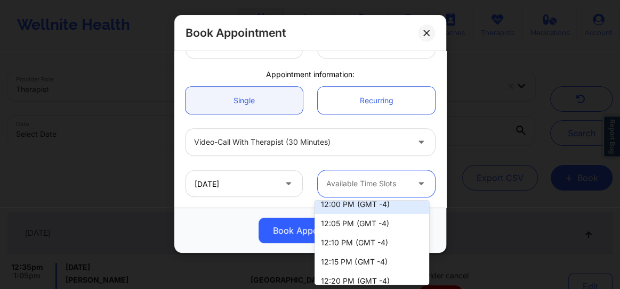
click at [345, 205] on div "12:00 PM (GMT -4)" at bounding box center [371, 204] width 115 height 19
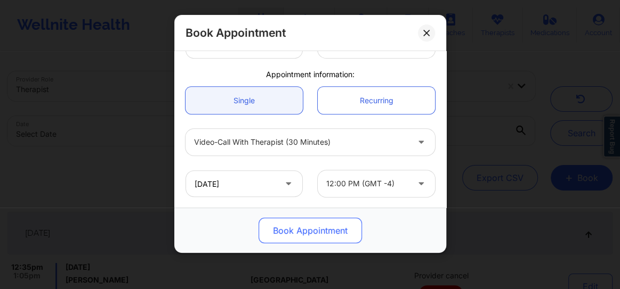
click at [337, 236] on button "Book Appointment" at bounding box center [309, 231] width 103 height 26
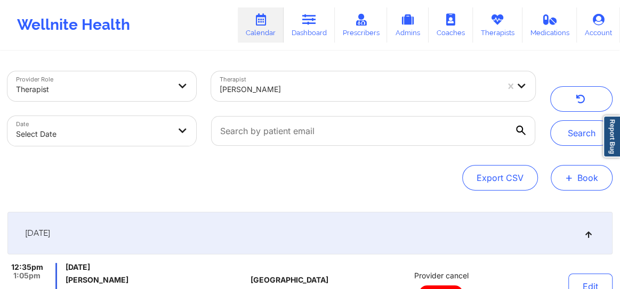
click at [565, 177] on span "+" at bounding box center [569, 178] width 8 height 6
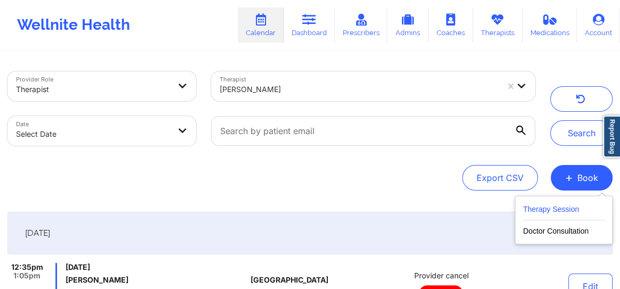
click at [550, 212] on button "Therapy Session" at bounding box center [564, 212] width 82 height 18
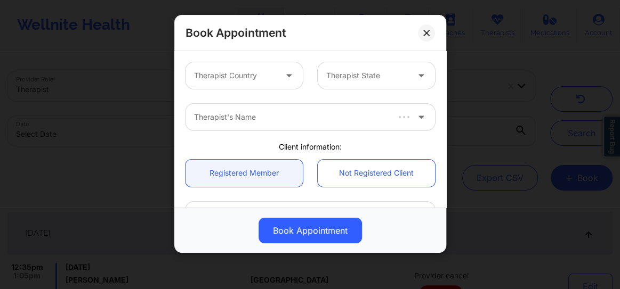
click at [246, 77] on div at bounding box center [235, 75] width 82 height 13
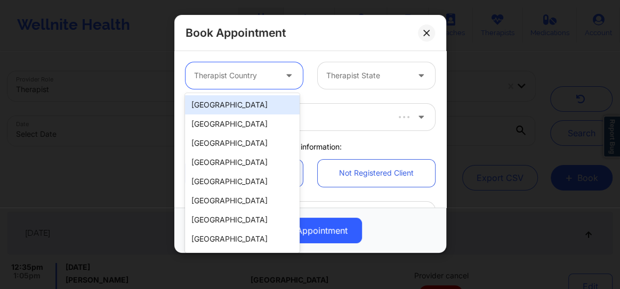
click at [241, 103] on div "[GEOGRAPHIC_DATA]" at bounding box center [242, 104] width 115 height 19
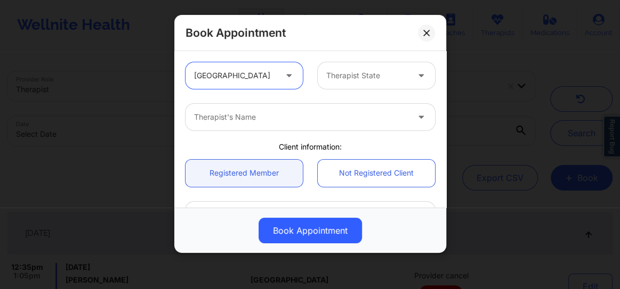
click at [345, 83] on div "Therapist State" at bounding box center [364, 75] width 92 height 27
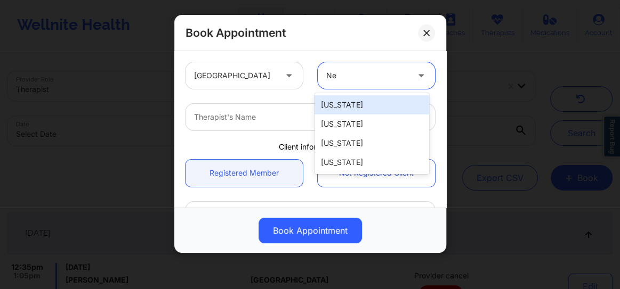
type input "New"
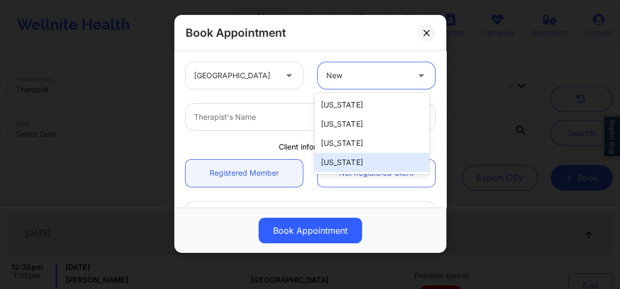
click at [342, 164] on div "[US_STATE]" at bounding box center [371, 162] width 115 height 19
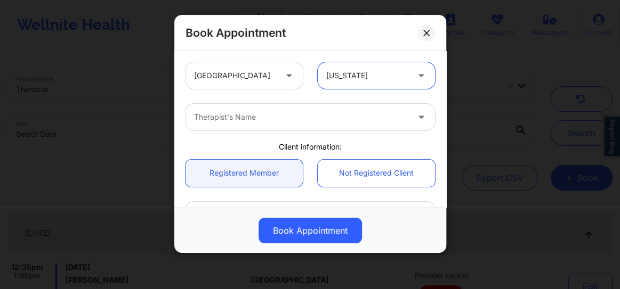
click at [272, 120] on div at bounding box center [301, 117] width 214 height 13
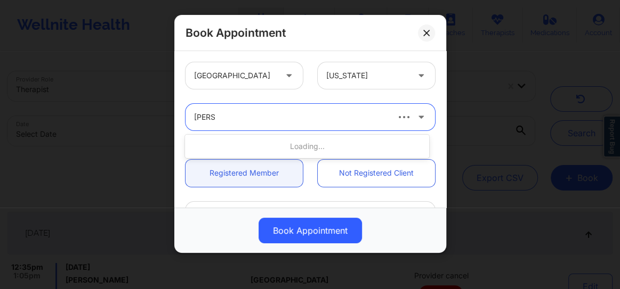
type input "[PERSON_NAME]"
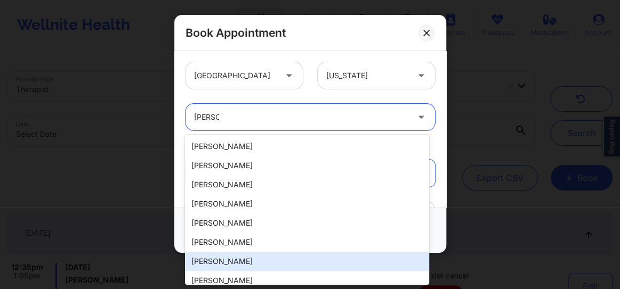
click at [250, 265] on div "[PERSON_NAME]" at bounding box center [307, 261] width 244 height 19
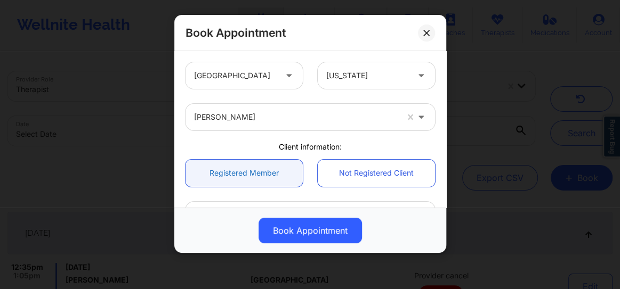
click at [241, 167] on link "Registered Member" at bounding box center [243, 173] width 117 height 27
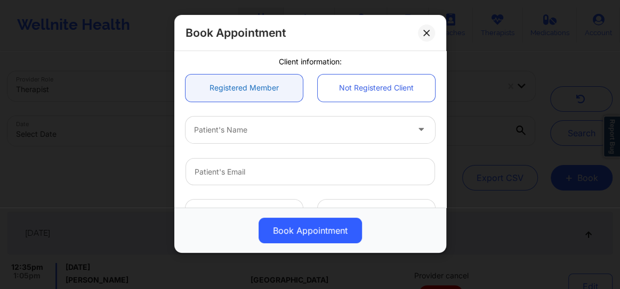
scroll to position [88, 0]
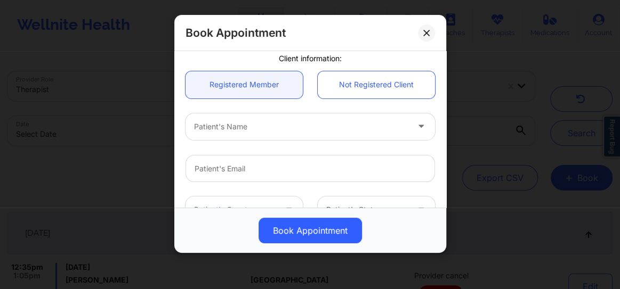
click at [220, 133] on div "Patient's Name" at bounding box center [297, 126] width 224 height 27
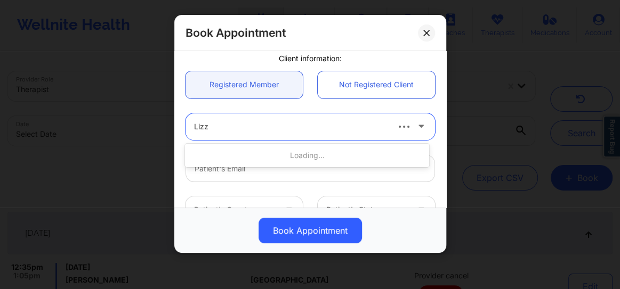
type input "[PERSON_NAME]"
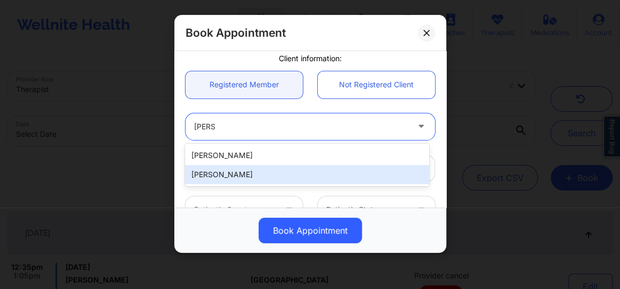
click at [214, 168] on div "[PERSON_NAME]" at bounding box center [307, 174] width 244 height 19
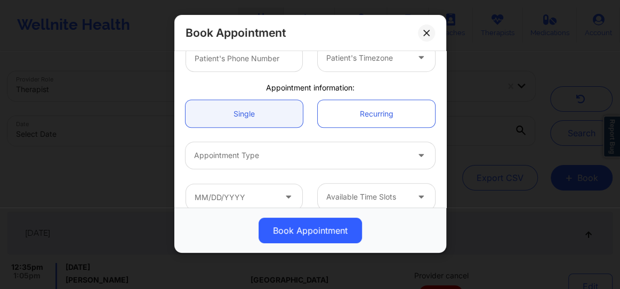
scroll to position [295, 0]
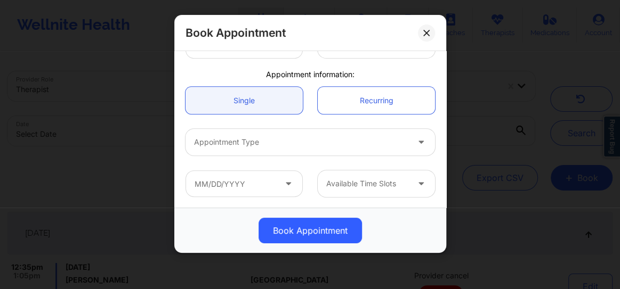
click at [221, 144] on div at bounding box center [301, 142] width 214 height 13
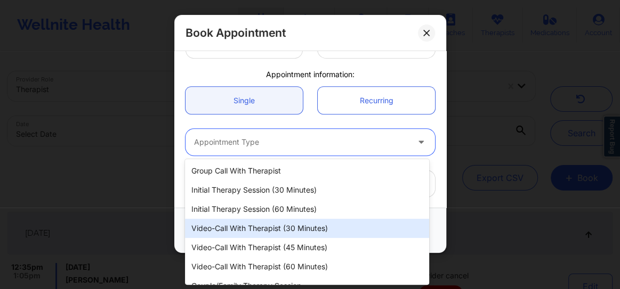
click at [271, 230] on div "Video-Call with Therapist (30 minutes)" at bounding box center [307, 228] width 244 height 19
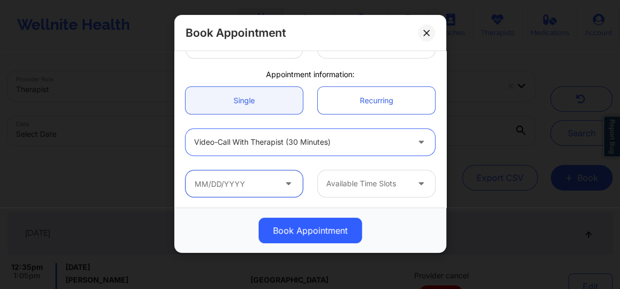
click at [223, 180] on input "text" at bounding box center [243, 184] width 117 height 27
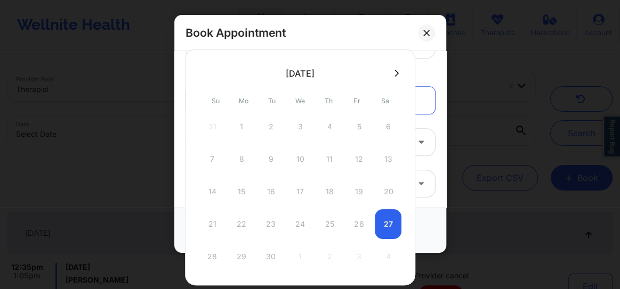
click at [394, 75] on icon at bounding box center [396, 73] width 4 height 8
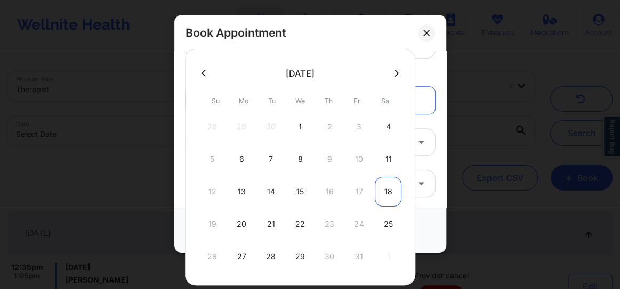
click at [380, 189] on div "18" at bounding box center [388, 192] width 27 height 30
type input "[DATE]"
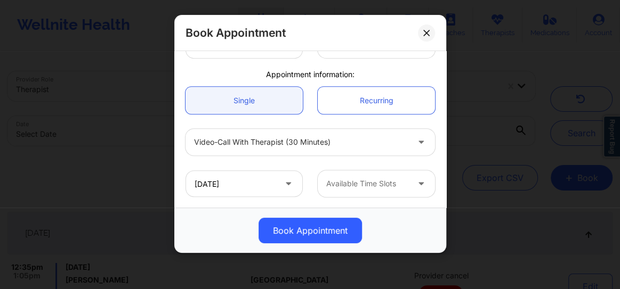
click at [395, 191] on div "Available Time Slots" at bounding box center [364, 184] width 92 height 27
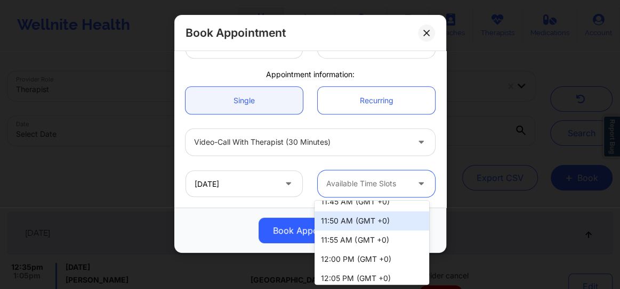
scroll to position [420, 0]
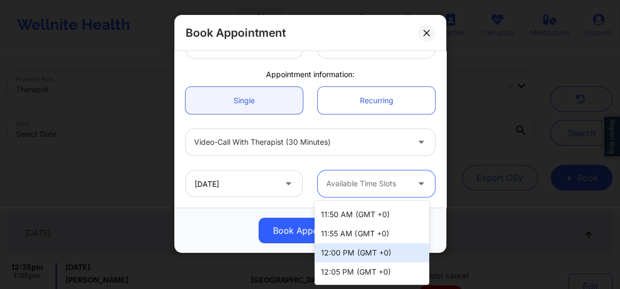
click at [345, 254] on div "12:00 PM (GMT +0)" at bounding box center [371, 253] width 115 height 19
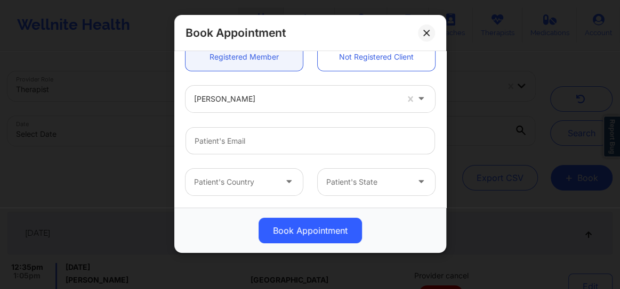
scroll to position [117, 0]
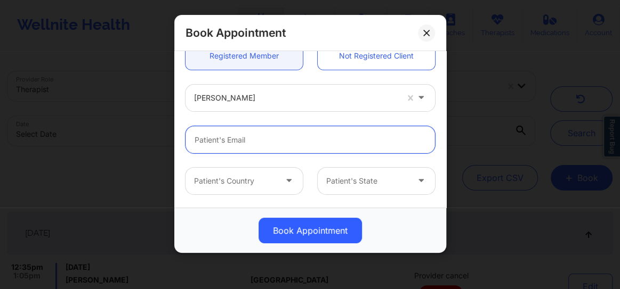
click at [253, 146] on input "email" at bounding box center [309, 139] width 249 height 27
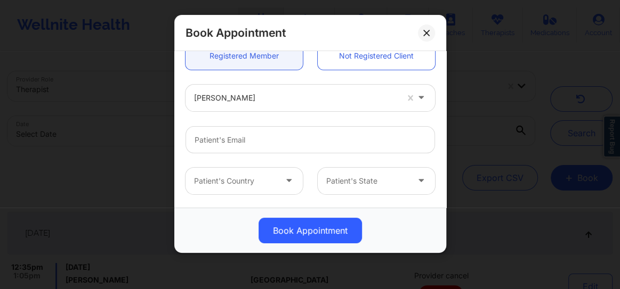
click at [224, 103] on div "[PERSON_NAME]" at bounding box center [296, 98] width 204 height 27
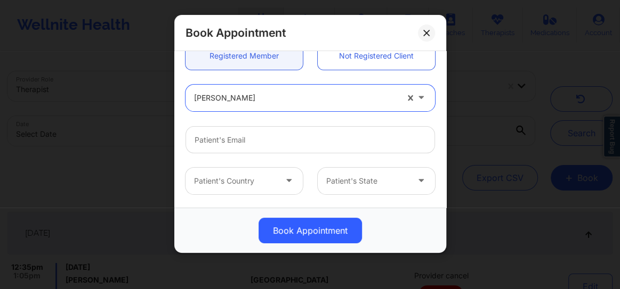
click at [224, 103] on div "[PERSON_NAME]" at bounding box center [296, 98] width 204 height 27
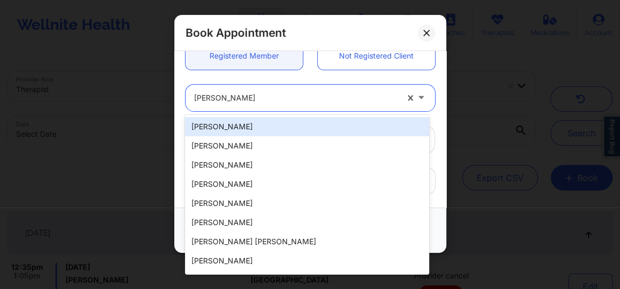
click at [241, 99] on div at bounding box center [296, 98] width 204 height 13
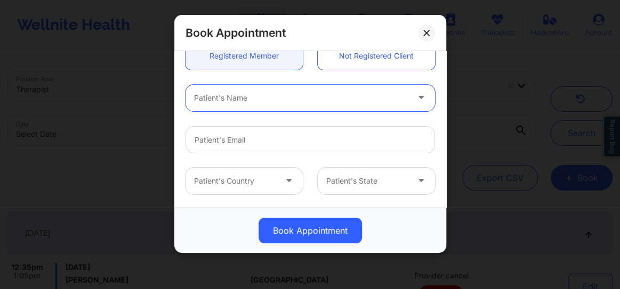
click at [311, 95] on div at bounding box center [301, 98] width 214 height 13
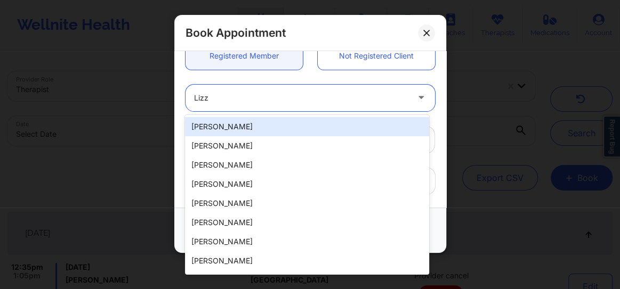
type input "[PERSON_NAME]"
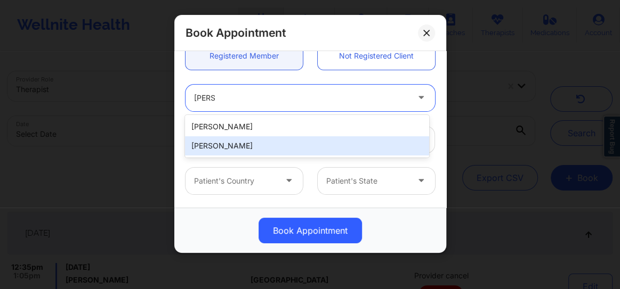
click at [234, 143] on div "[PERSON_NAME]" at bounding box center [307, 145] width 244 height 19
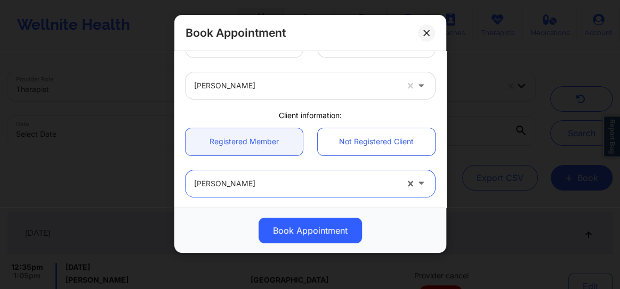
scroll to position [0, 0]
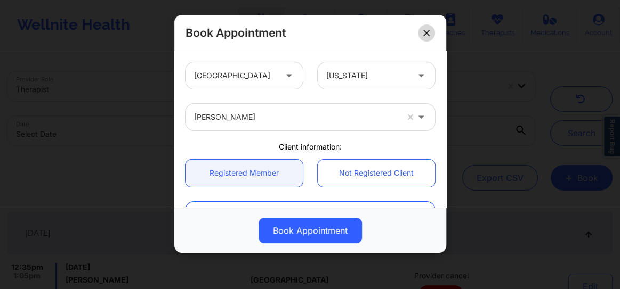
click at [426, 33] on icon at bounding box center [426, 33] width 6 height 6
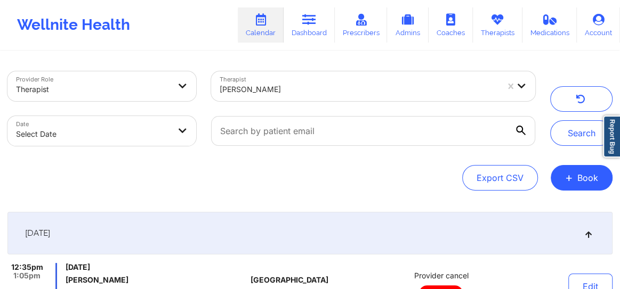
click at [376, 93] on div at bounding box center [359, 89] width 278 height 13
click at [582, 135] on button "Search" at bounding box center [581, 133] width 62 height 26
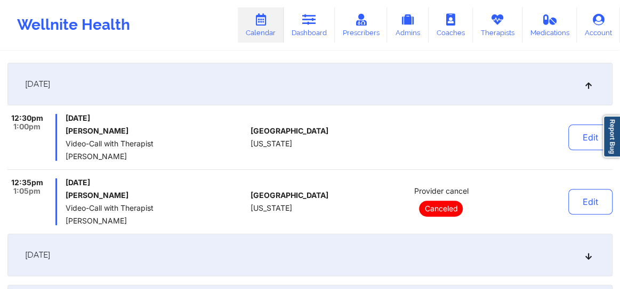
scroll to position [169, 0]
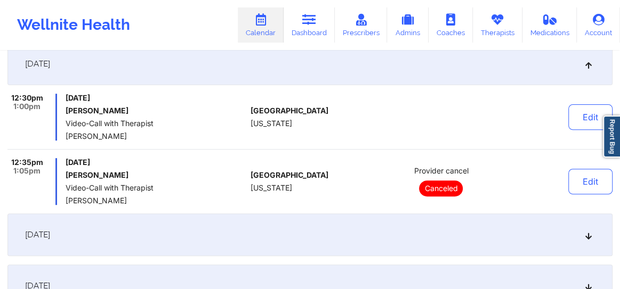
click at [555, 116] on div "Edit" at bounding box center [564, 117] width 95 height 47
click at [580, 117] on button "Edit" at bounding box center [590, 117] width 44 height 26
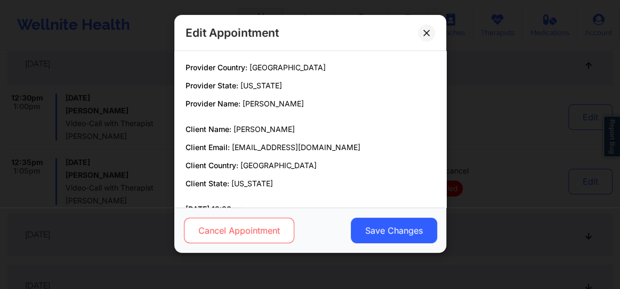
click at [241, 226] on button "Cancel Appointment" at bounding box center [238, 231] width 110 height 26
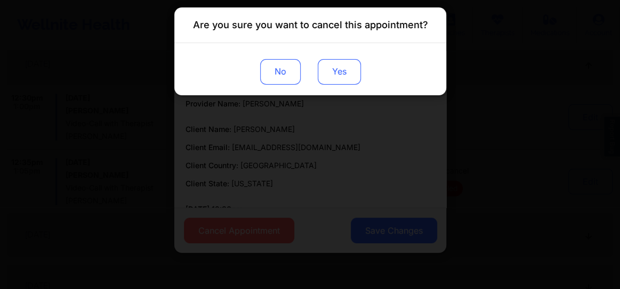
click at [336, 78] on button "Yes" at bounding box center [338, 72] width 43 height 26
